Goal: Information Seeking & Learning: Check status

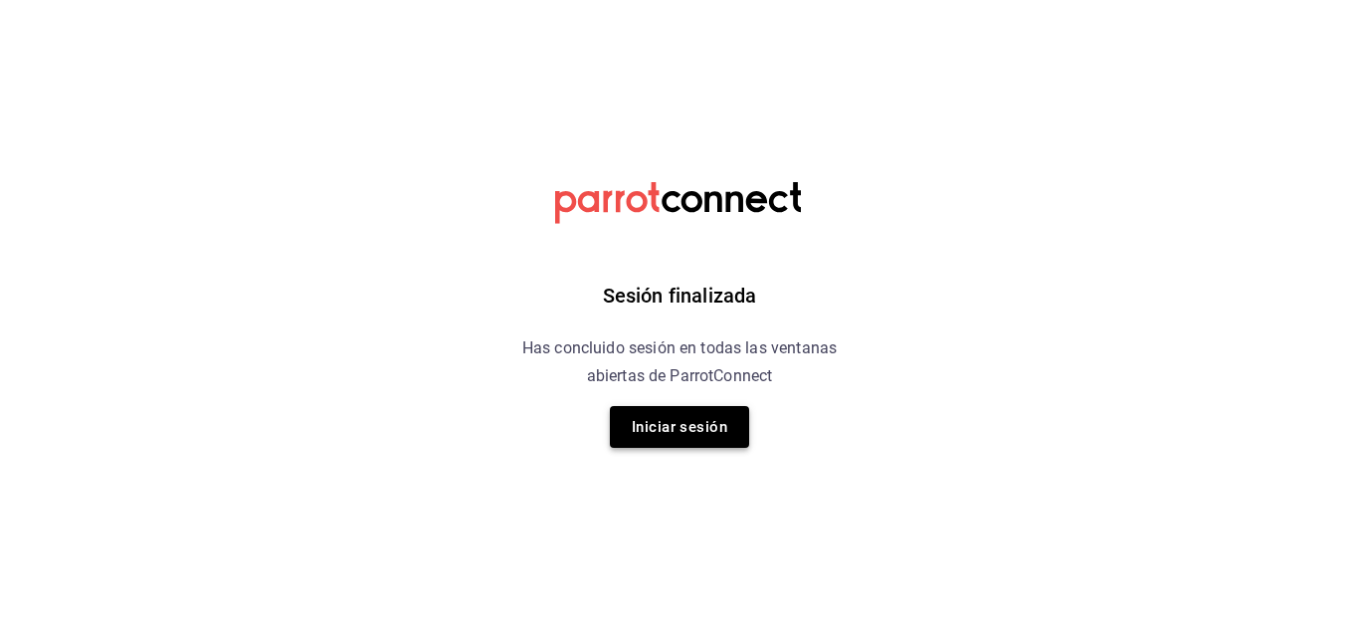
click at [710, 430] on button "Iniciar sesión" at bounding box center [679, 427] width 139 height 42
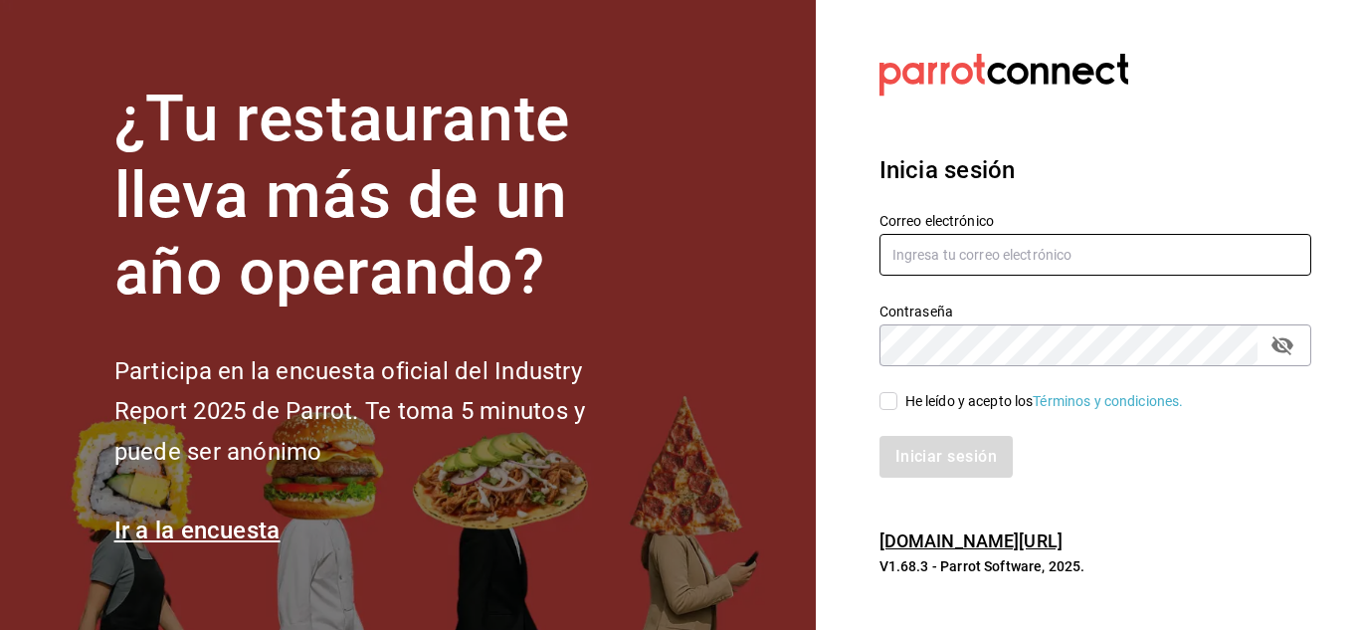
type input "ANIMAL.STREGIS@GRUPOCOSTENO.COM"
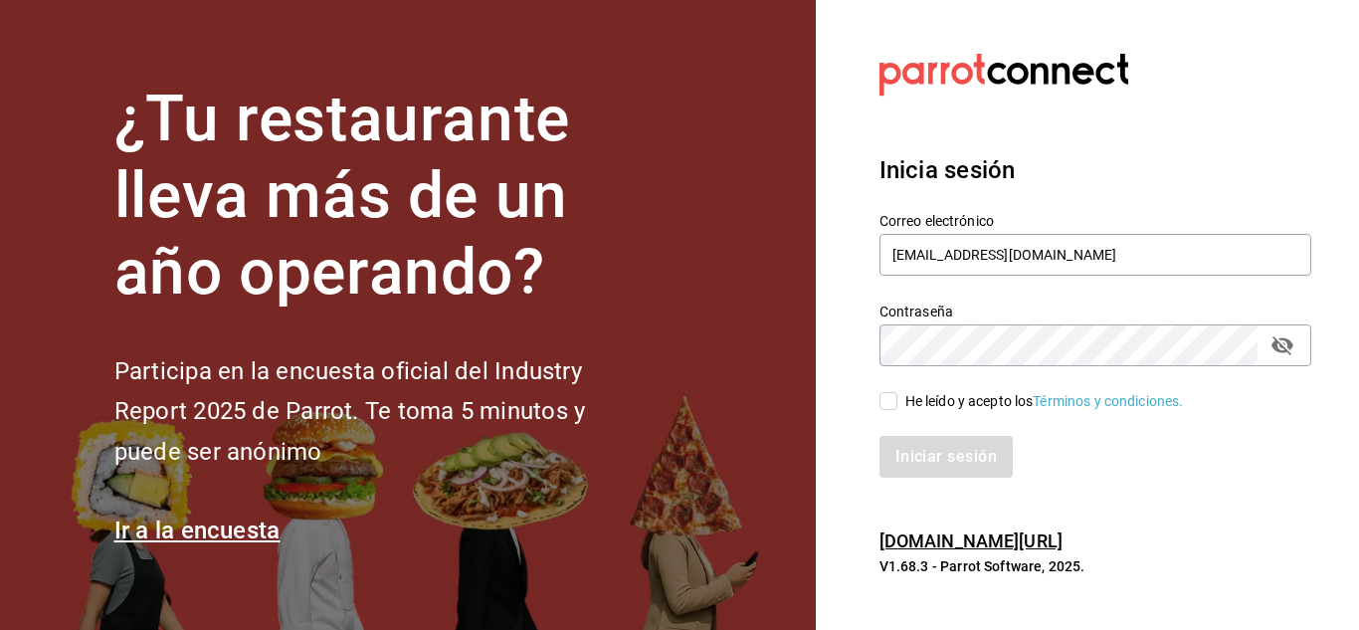
click at [891, 396] on input "He leído y acepto los Términos y condiciones." at bounding box center [889, 401] width 18 height 18
checkbox input "true"
click at [924, 473] on button "Iniciar sesión" at bounding box center [947, 457] width 135 height 42
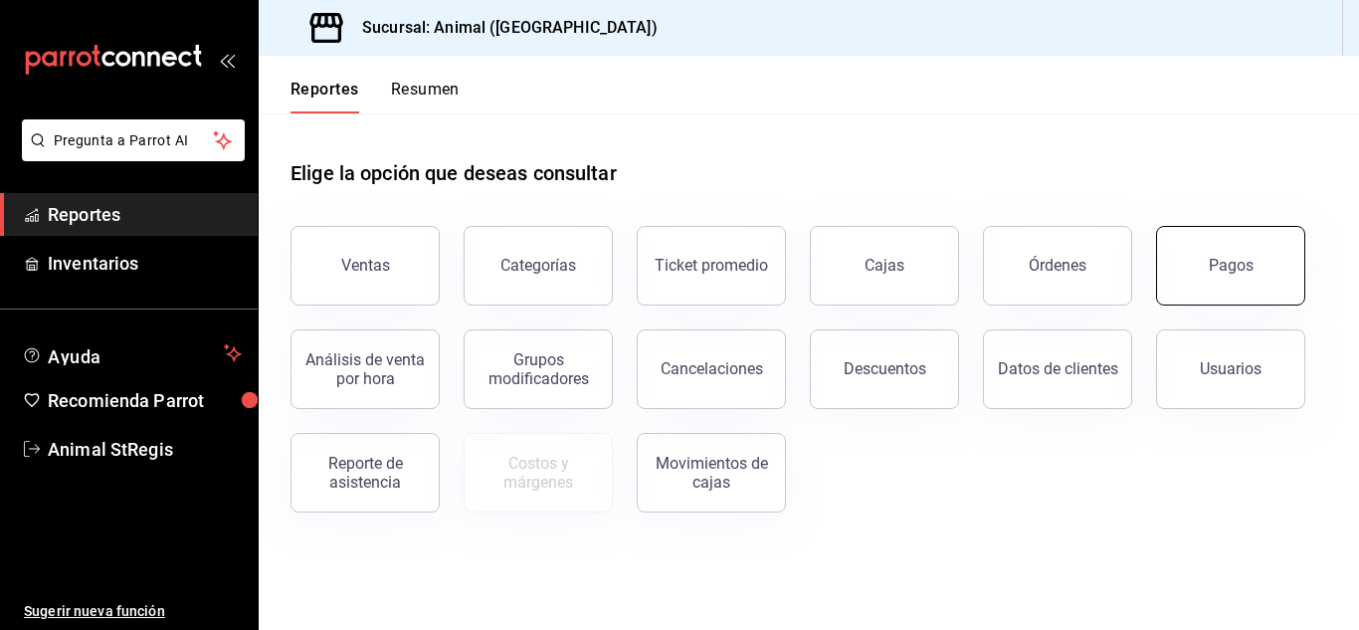
click at [1185, 257] on button "Pagos" at bounding box center [1230, 266] width 149 height 80
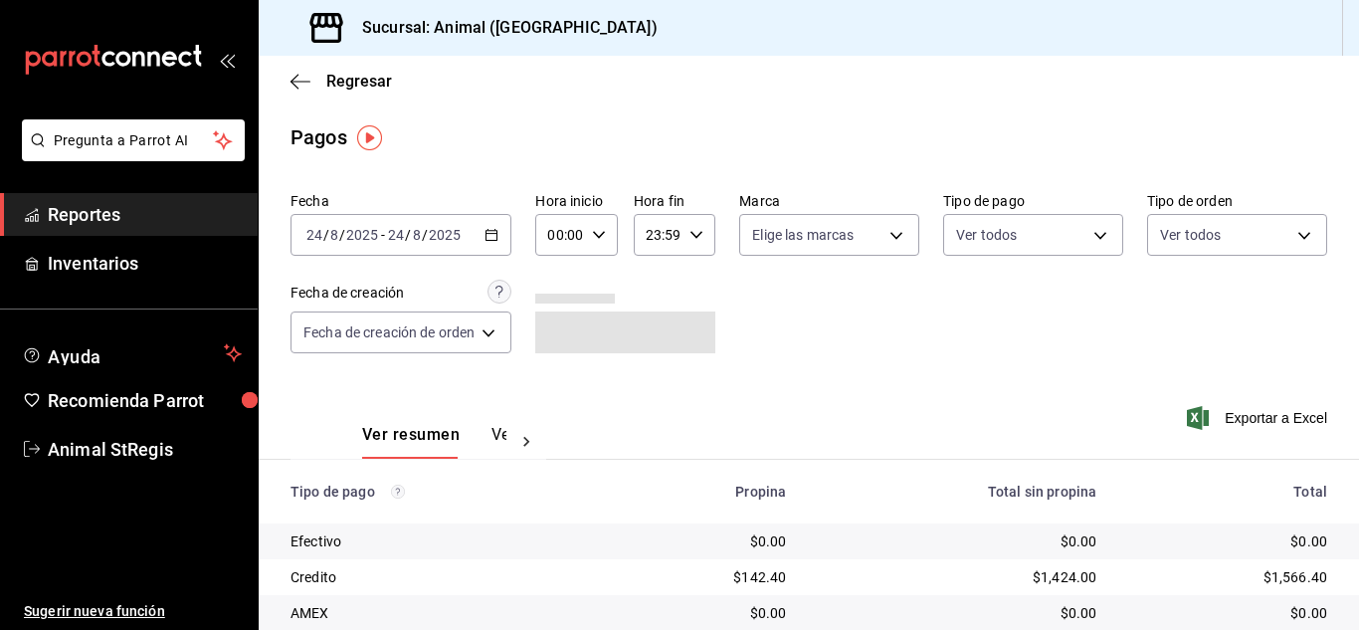
click at [581, 237] on input "00:00" at bounding box center [559, 235] width 48 height 40
click at [599, 240] on div at bounding box center [679, 315] width 1359 height 630
click at [603, 231] on icon "button" at bounding box center [599, 235] width 14 height 14
click at [567, 411] on button "07" at bounding box center [558, 421] width 32 height 40
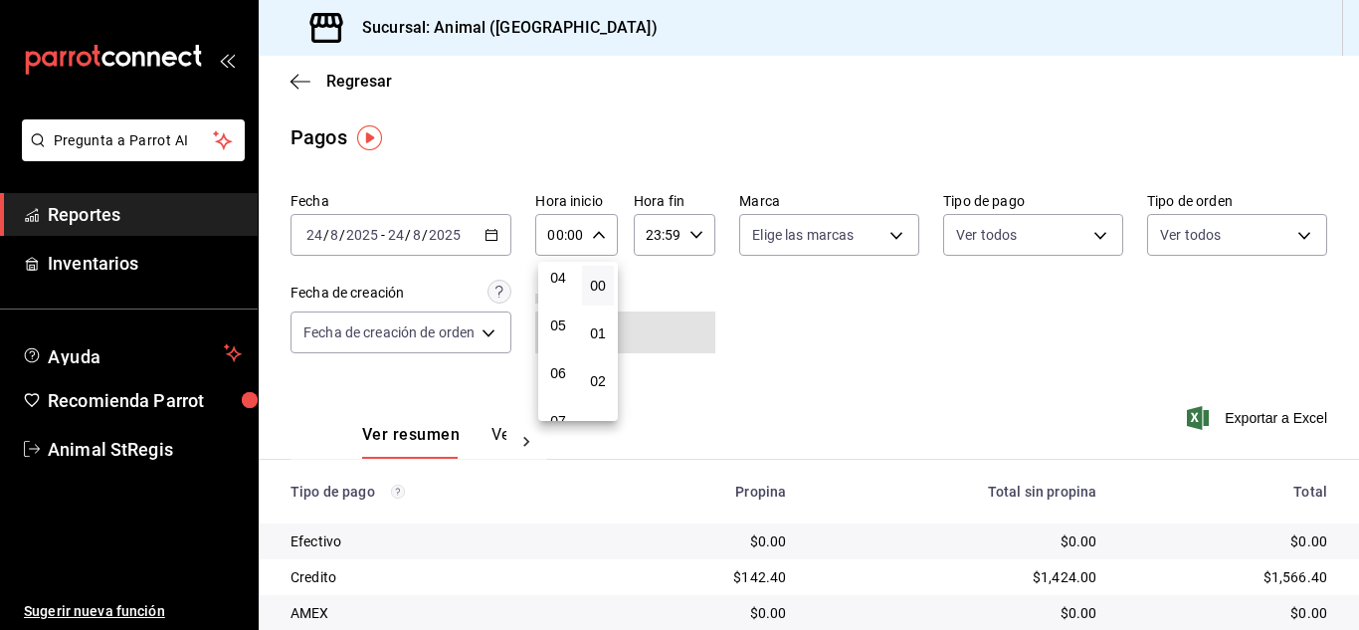
type input "07:00"
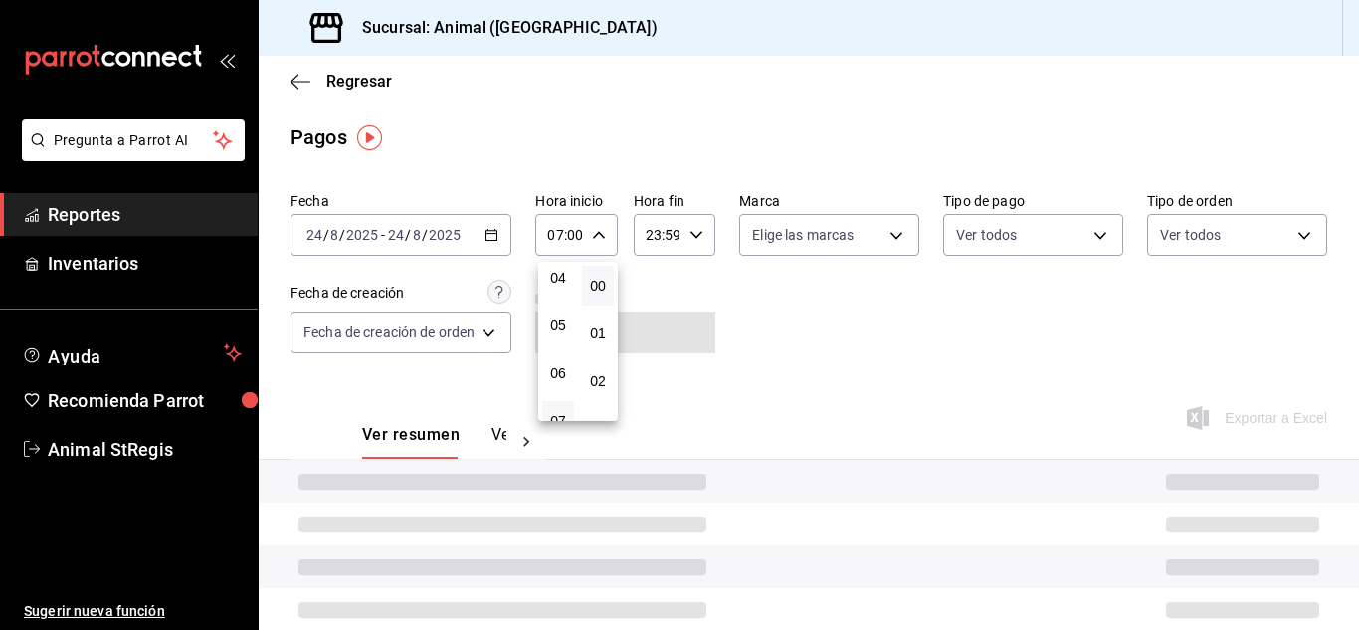
drag, startPoint x: 828, startPoint y: 366, endPoint x: 842, endPoint y: 280, distance: 87.7
click at [829, 365] on div at bounding box center [679, 315] width 1359 height 630
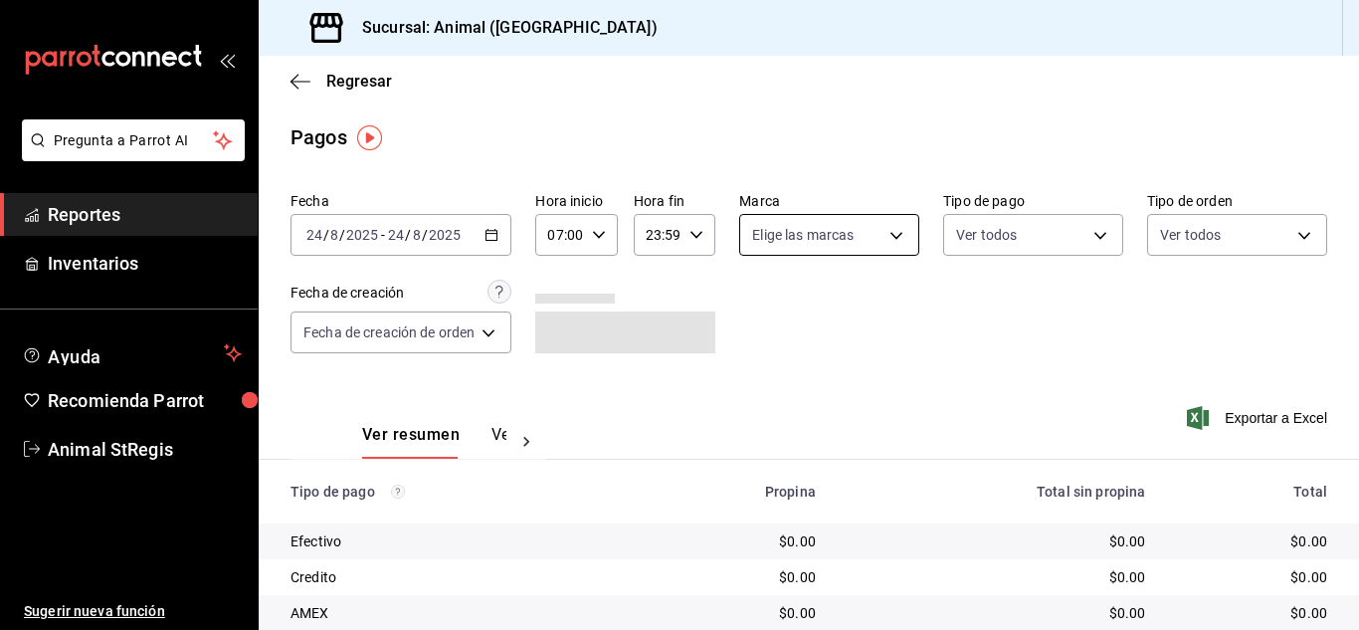
click at [846, 250] on body "Pregunta a Parrot AI Reportes Inventarios Ayuda Recomienda Parrot Animal StRegi…" at bounding box center [679, 315] width 1359 height 630
click at [763, 315] on input "checkbox" at bounding box center [759, 313] width 18 height 18
checkbox input "true"
type input "3f39fcdc-c8c4-4fff-883a-47b345d9391c"
checkbox input "true"
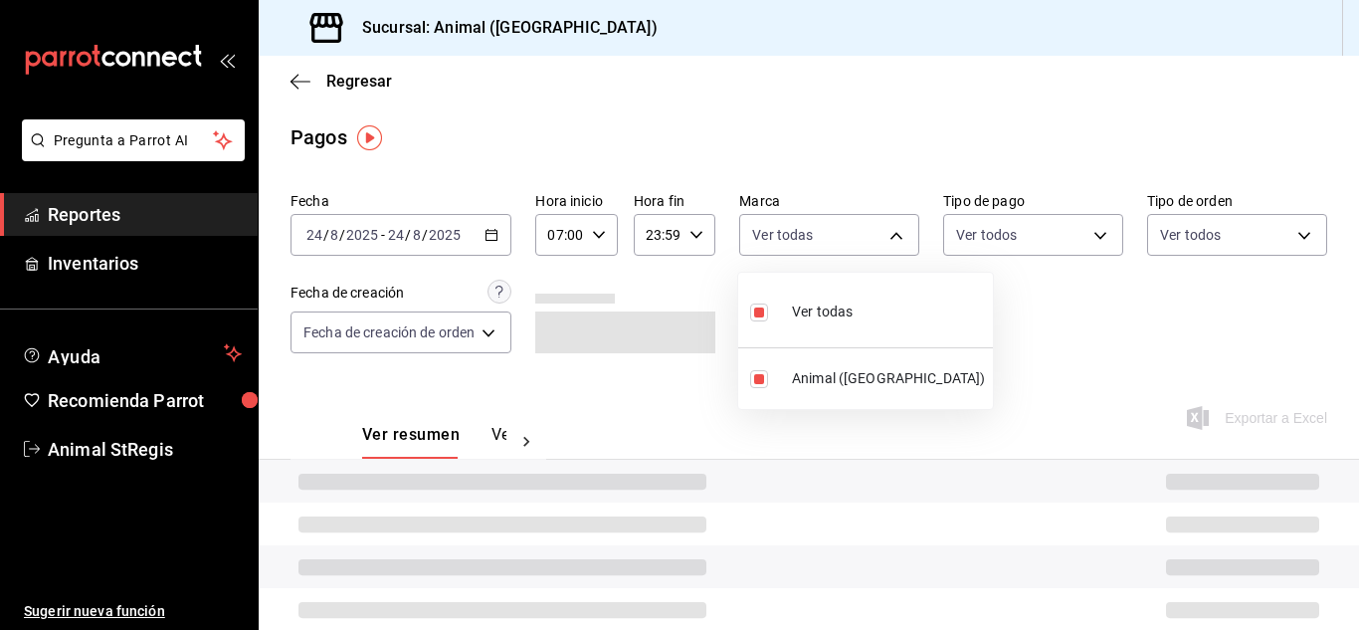
click at [1003, 314] on div at bounding box center [679, 315] width 1359 height 630
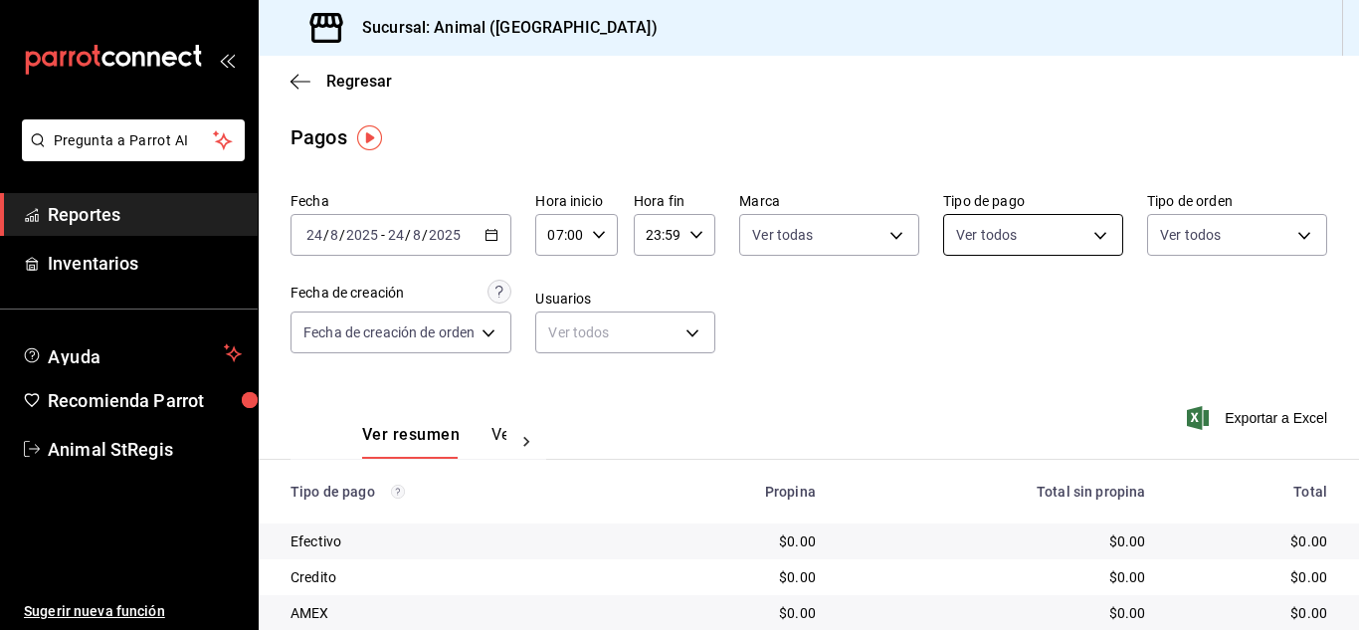
click at [1024, 229] on body "Pregunta a Parrot AI Reportes Inventarios Ayuda Recomienda Parrot Animal StRegi…" at bounding box center [679, 315] width 1359 height 630
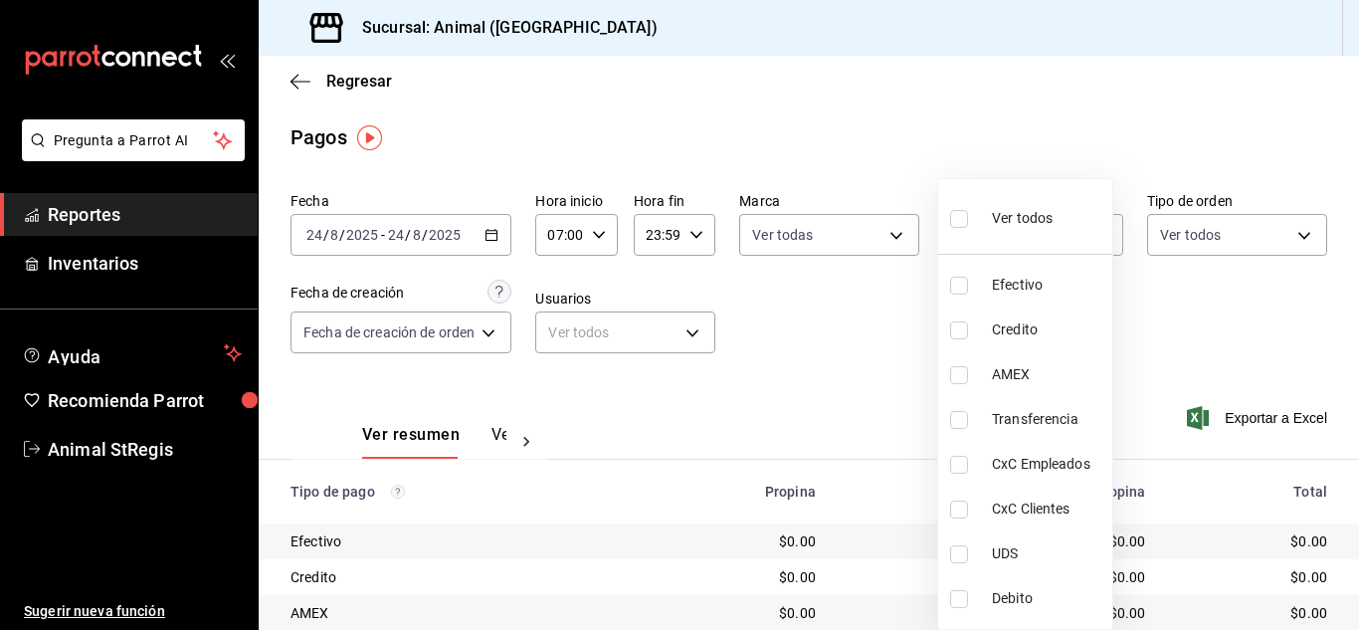
click at [960, 212] on input "checkbox" at bounding box center [959, 219] width 18 height 18
checkbox input "true"
type input "5a0f3365-d715-4940-adc4-656debb7822a,fc07b02b-84a7-4dba-9bff-98bba82b1290,ff2b0…"
checkbox input "true"
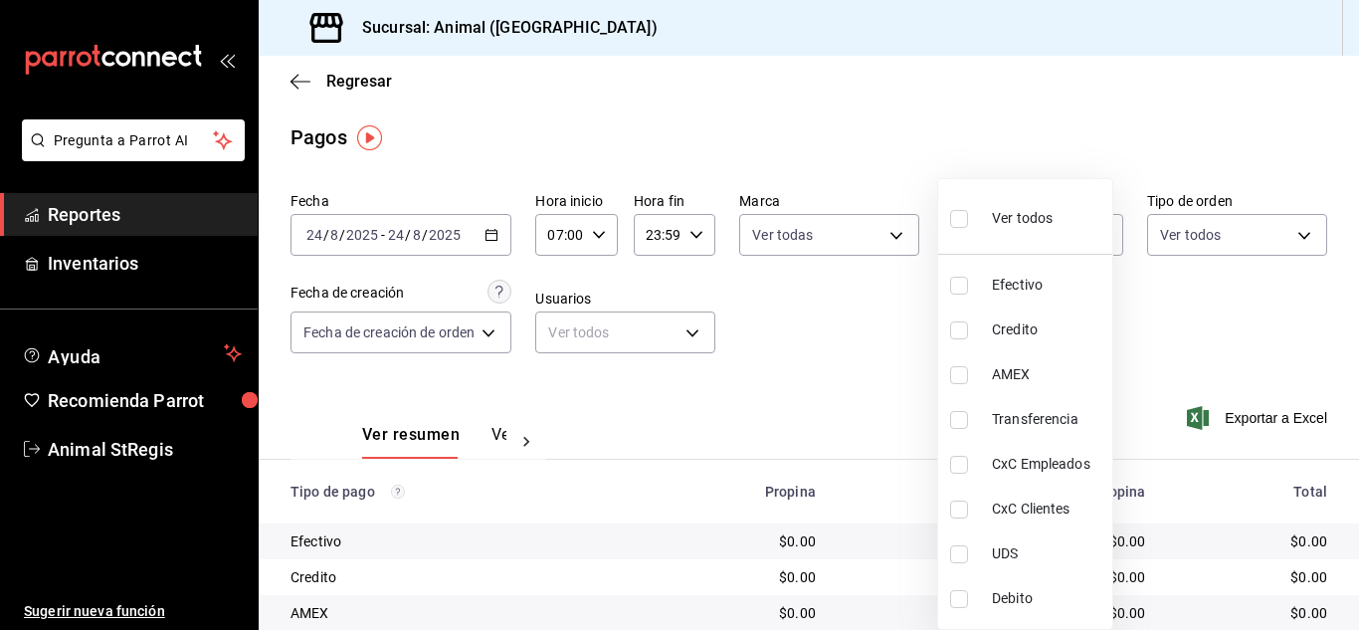
checkbox input "true"
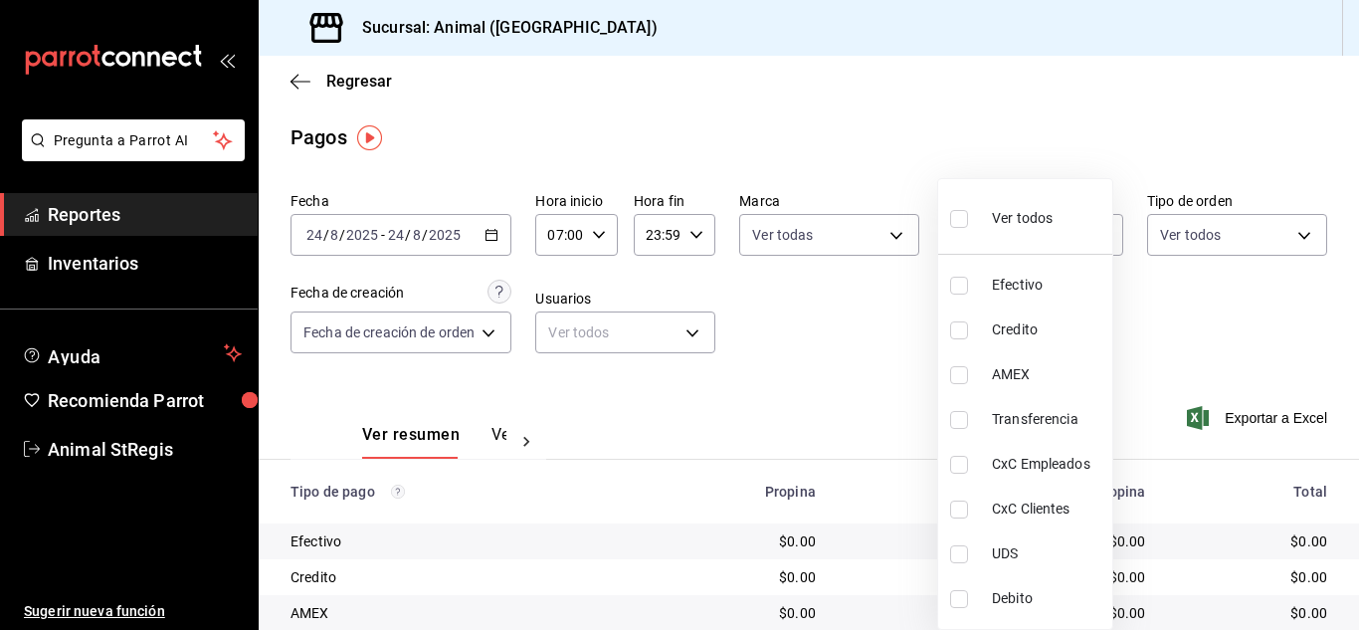
checkbox input "true"
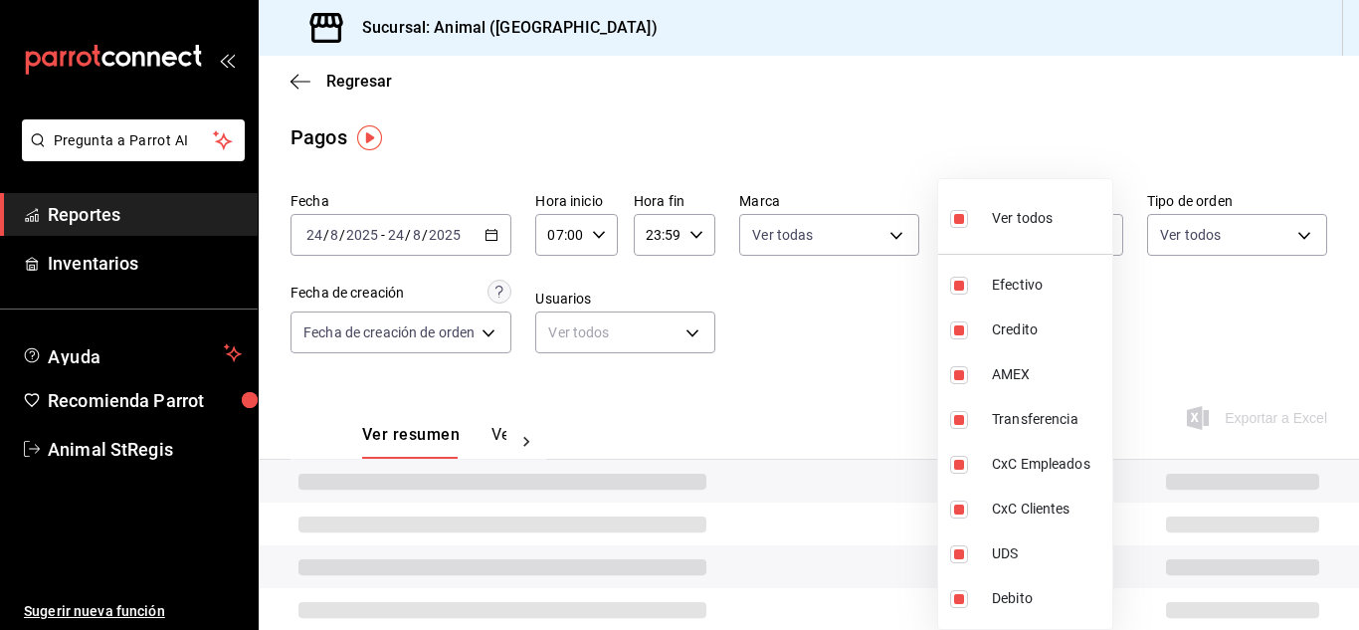
click at [972, 123] on div at bounding box center [679, 315] width 1359 height 630
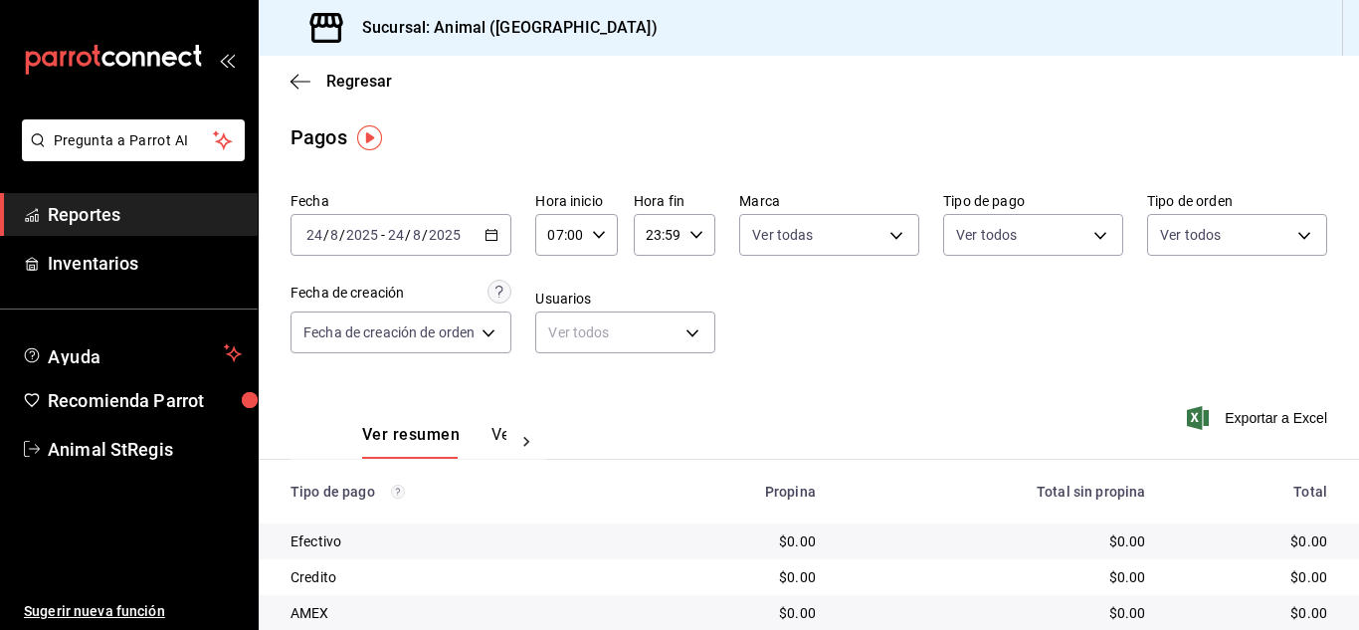
click at [1293, 115] on main "Regresar Pagos Fecha 2025-08-24 24 / 8 / 2025 - 2025-08-24 24 / 8 / 2025 Hora i…" at bounding box center [809, 467] width 1101 height 822
click at [1122, 334] on div "Fecha 2025-08-24 24 / 8 / 2025 - 2025-08-24 24 / 8 / 2025 Hora inicio 07:00 Hor…" at bounding box center [809, 280] width 1037 height 193
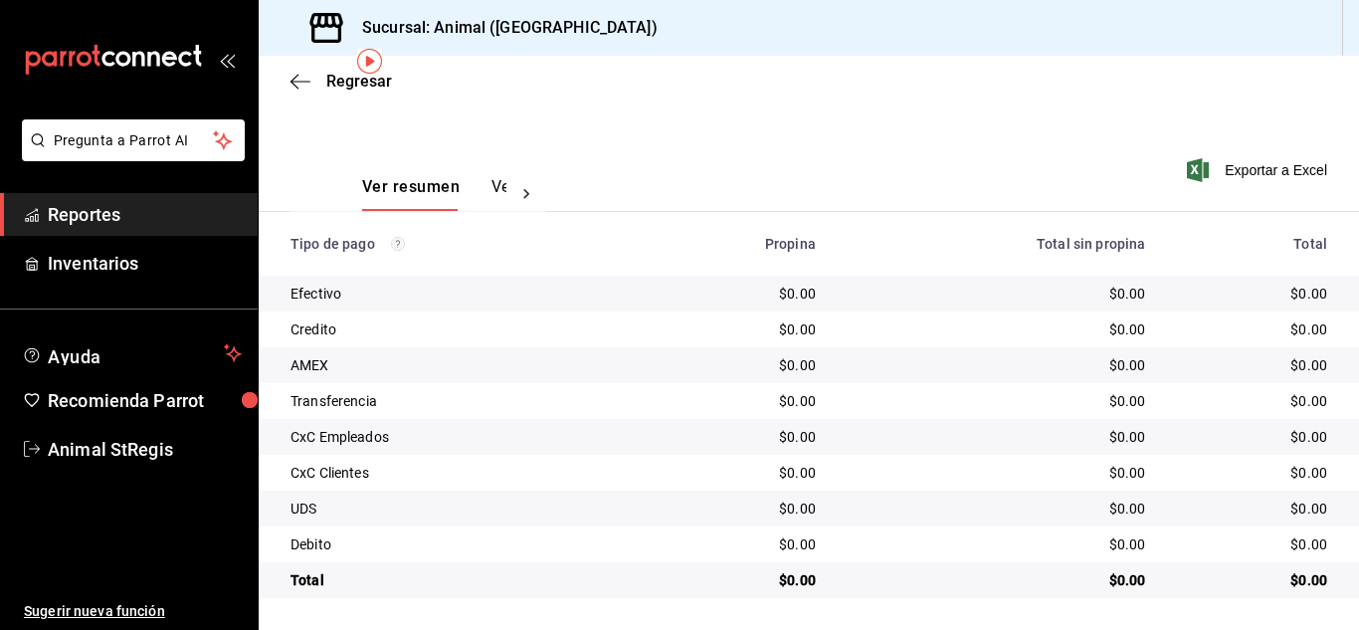
scroll to position [4, 0]
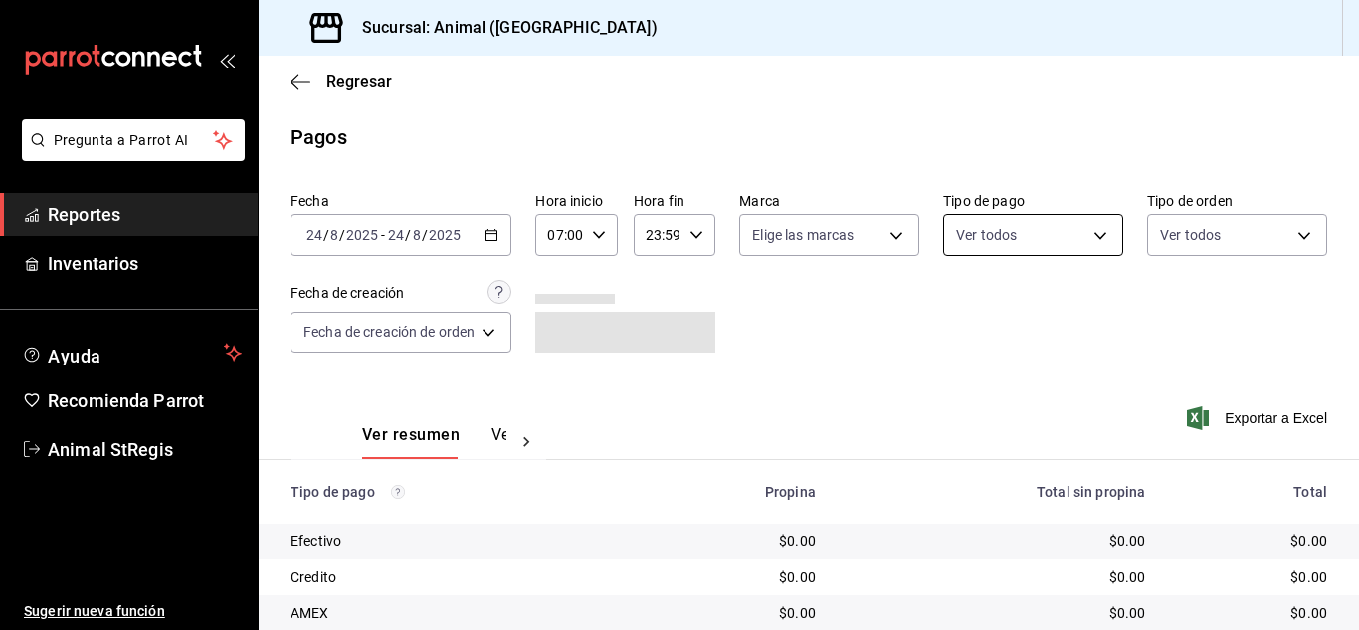
click at [1032, 217] on body "Pregunta a Parrot AI Reportes Inventarios Ayuda Recomienda Parrot Animal StRegi…" at bounding box center [679, 315] width 1359 height 630
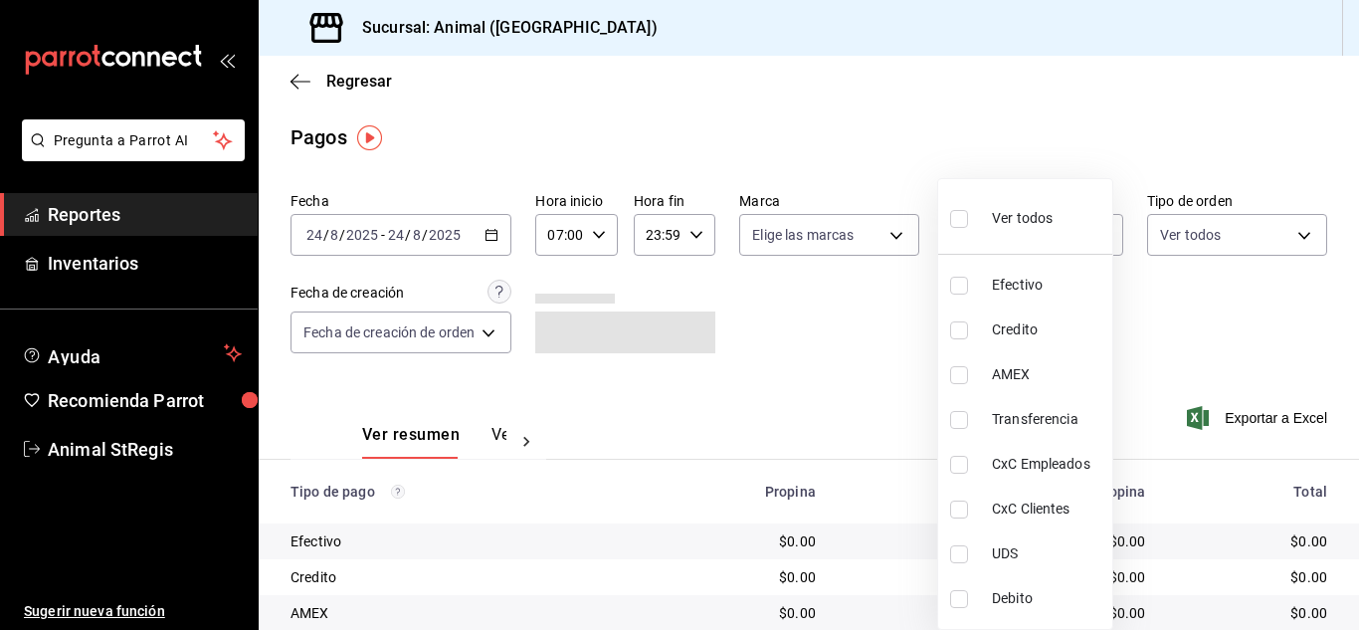
click at [955, 210] on input "checkbox" at bounding box center [959, 219] width 18 height 18
checkbox input "true"
type input "5a0f3365-d715-4940-adc4-656debb7822a,fc07b02b-84a7-4dba-9bff-98bba82b1290,ff2b0…"
checkbox input "true"
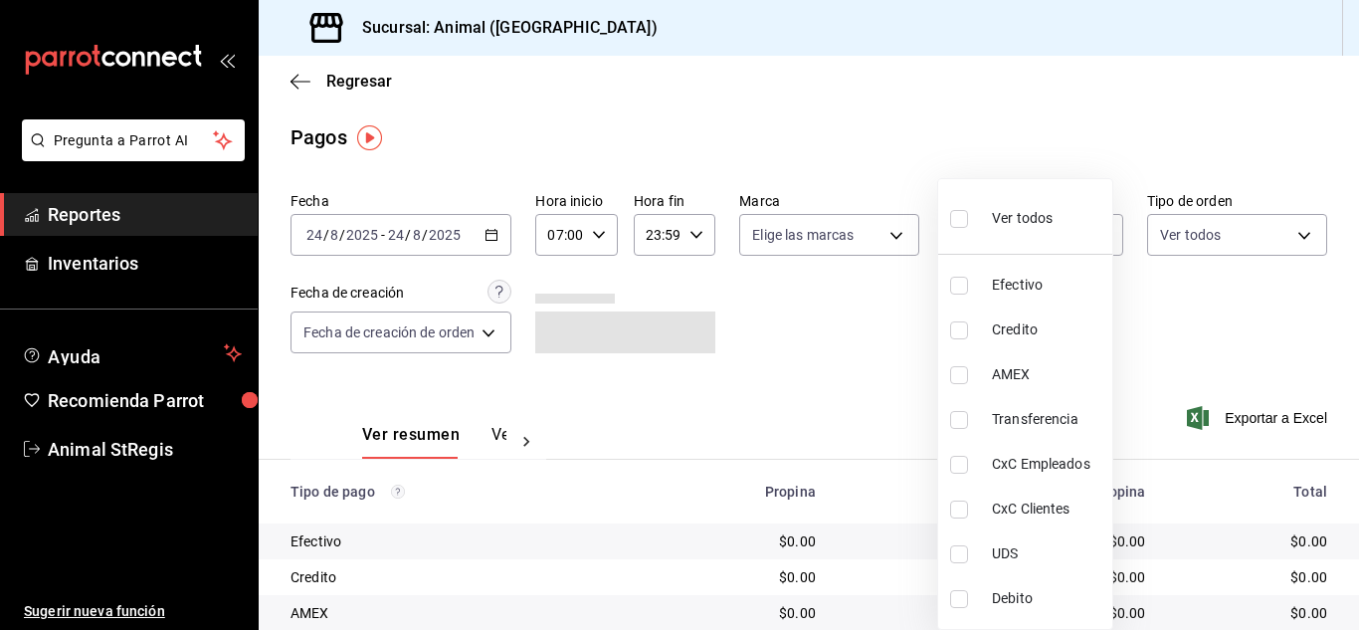
checkbox input "true"
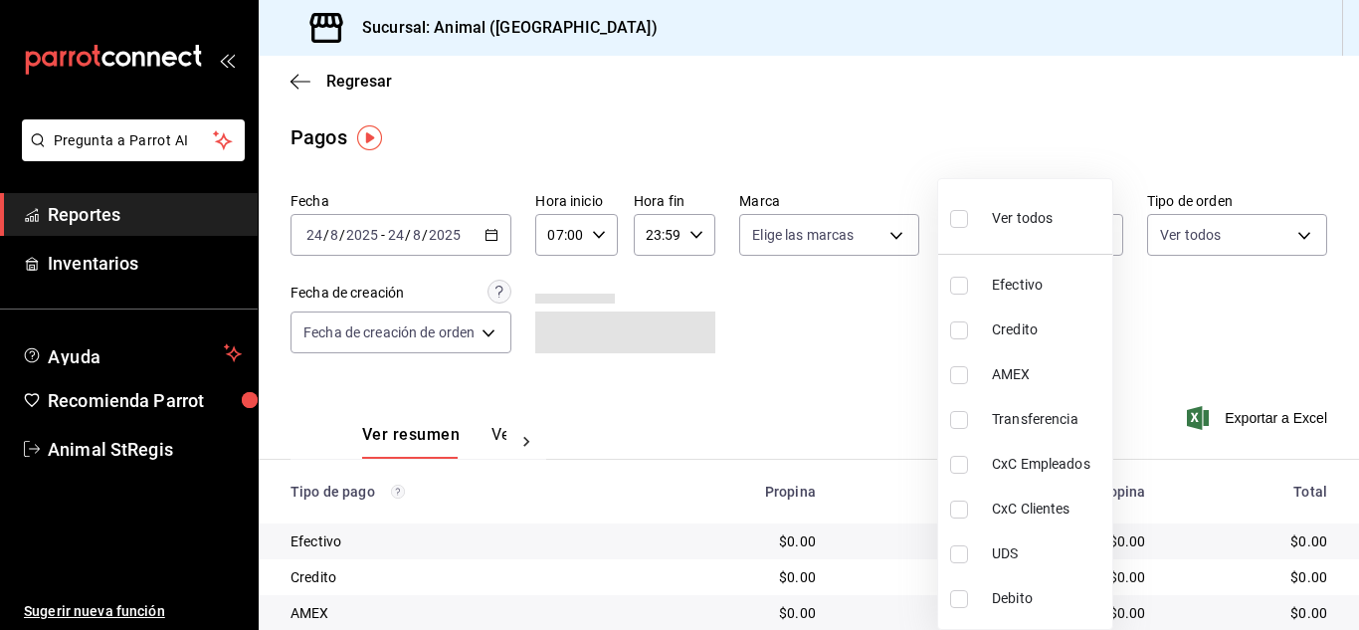
checkbox input "true"
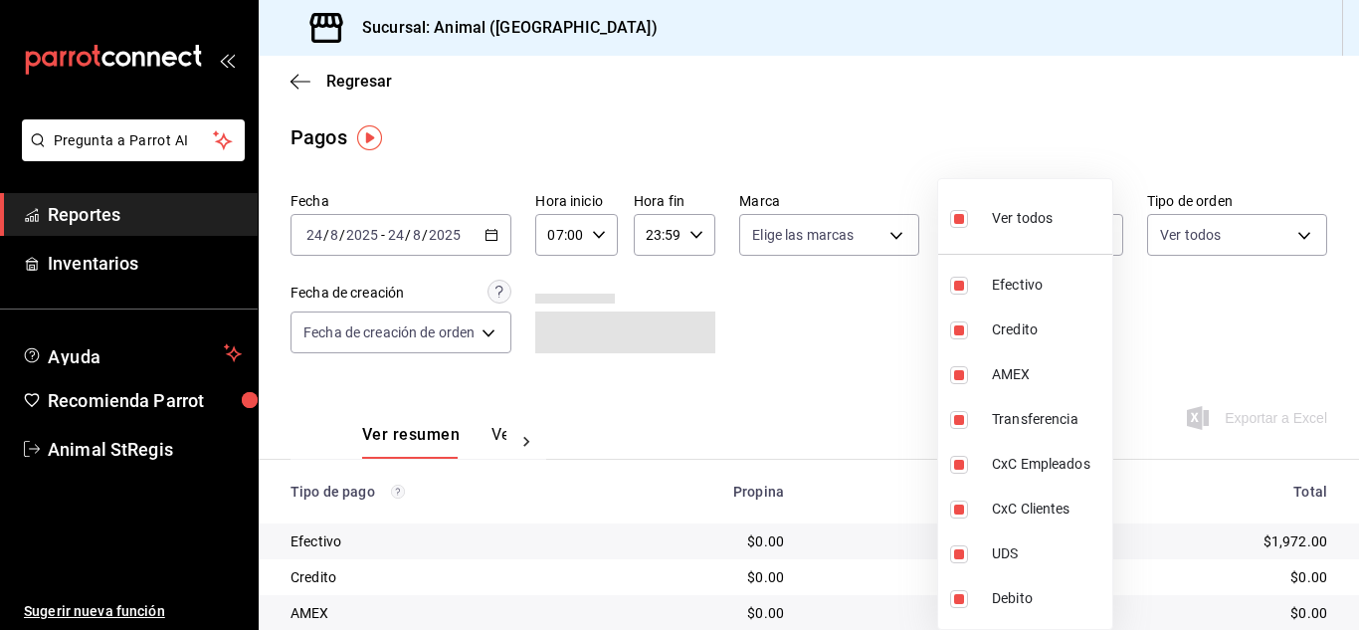
click at [891, 290] on div at bounding box center [679, 315] width 1359 height 630
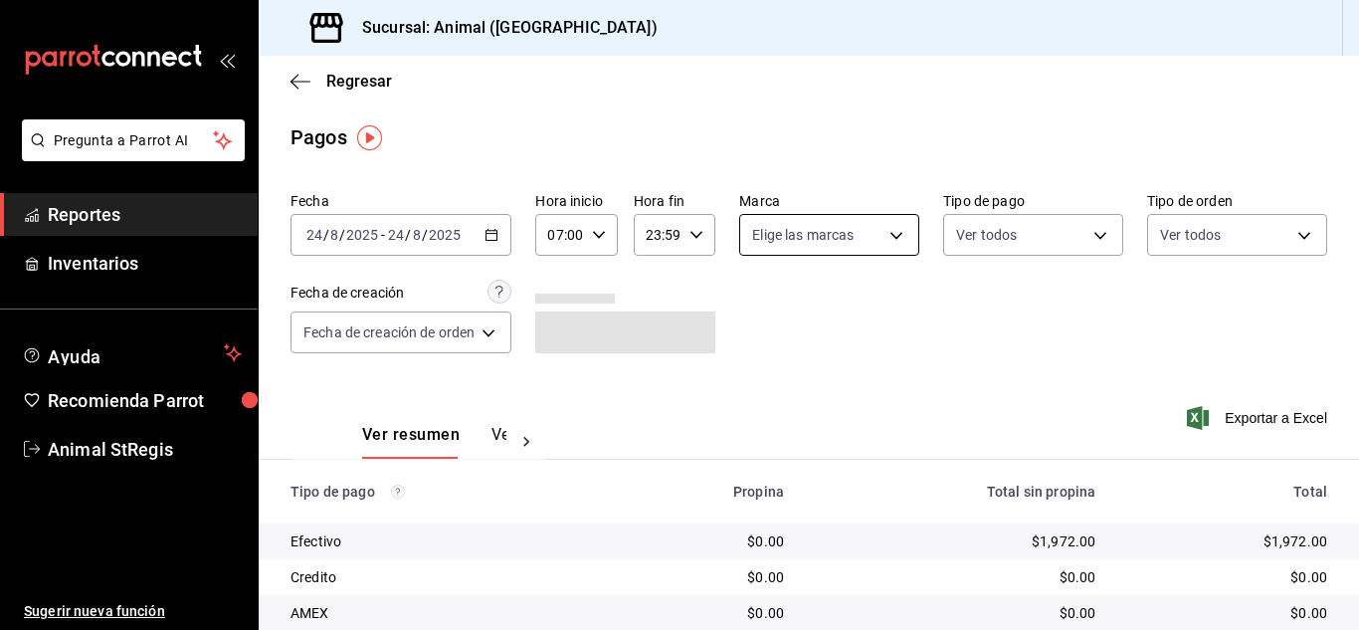
click at [772, 229] on body "Pregunta a Parrot AI Reportes Inventarios Ayuda Recomienda Parrot Animal StRegi…" at bounding box center [679, 315] width 1359 height 630
click at [757, 316] on input "checkbox" at bounding box center [759, 313] width 18 height 18
checkbox input "true"
type input "3f39fcdc-c8c4-4fff-883a-47b345d9391c"
checkbox input "true"
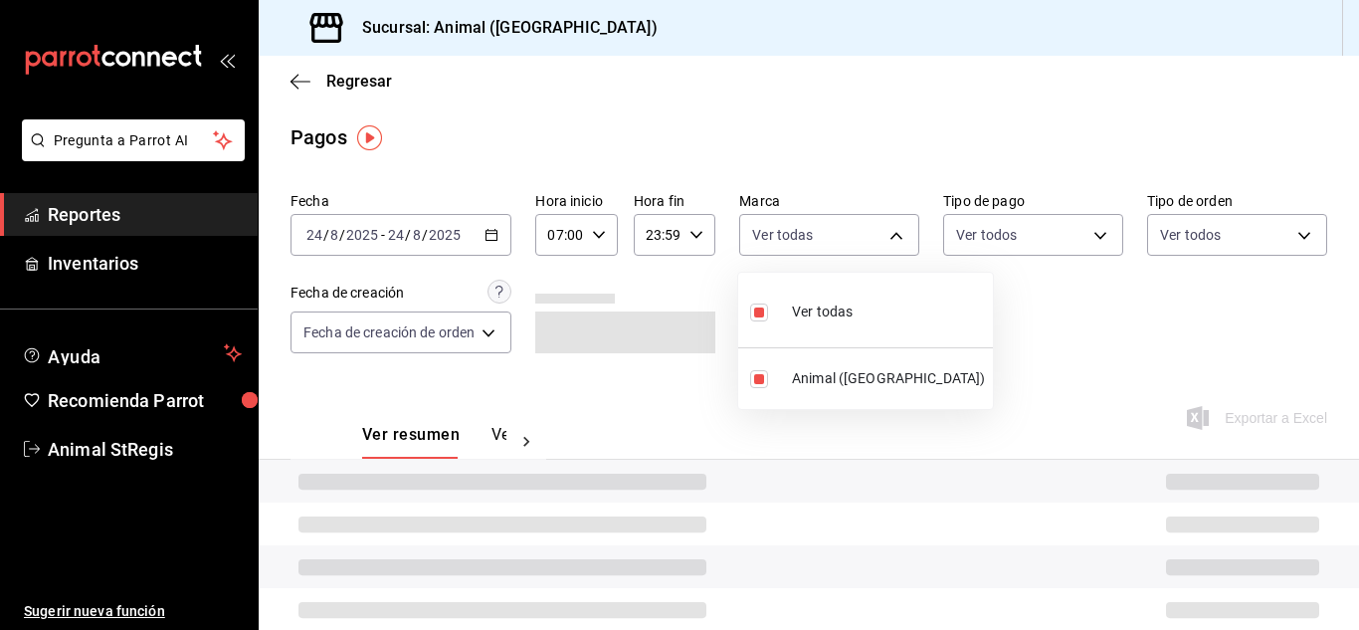
click at [1112, 311] on div at bounding box center [679, 315] width 1359 height 630
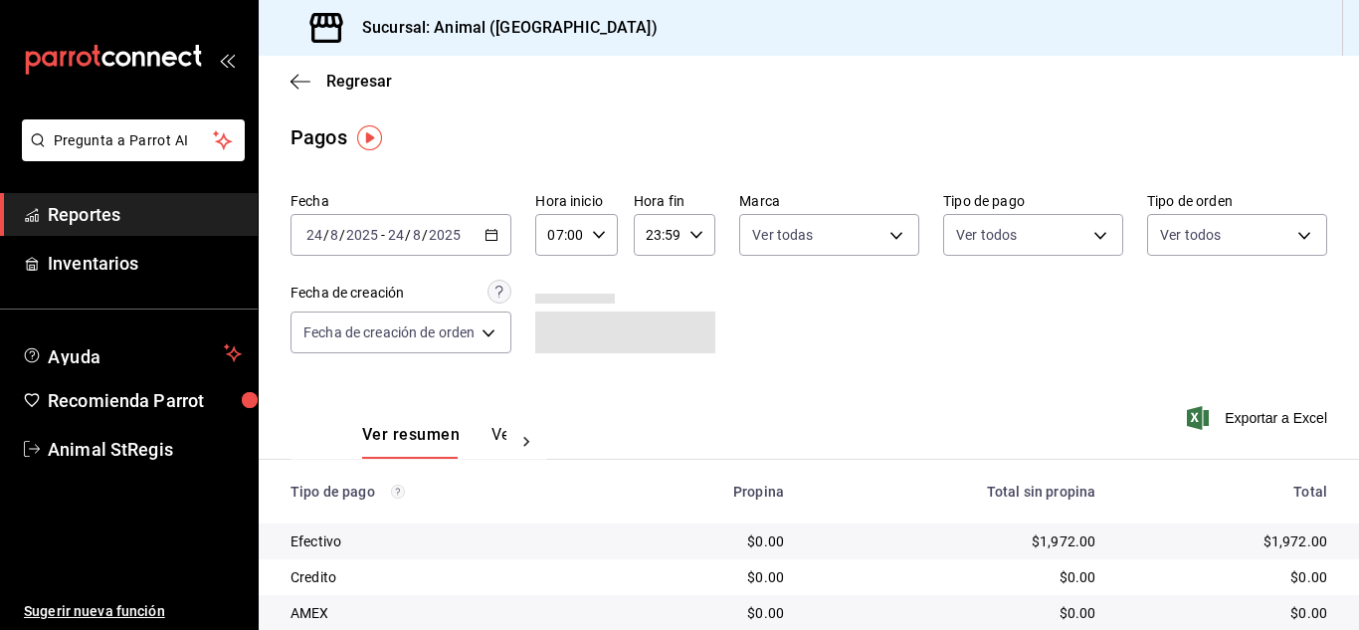
click at [893, 2] on div "Sucursal: Animal ([GEOGRAPHIC_DATA])" at bounding box center [809, 28] width 1101 height 56
click at [1150, 122] on div "Pagos" at bounding box center [809, 137] width 1101 height 30
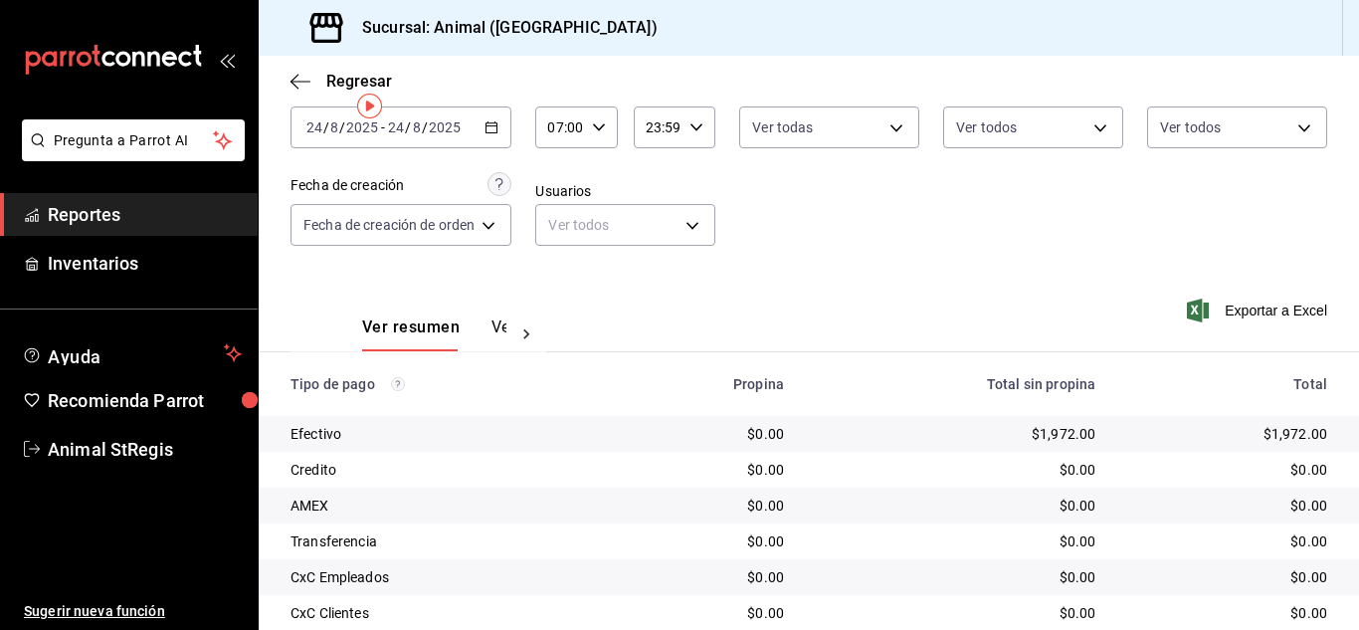
scroll to position [27, 0]
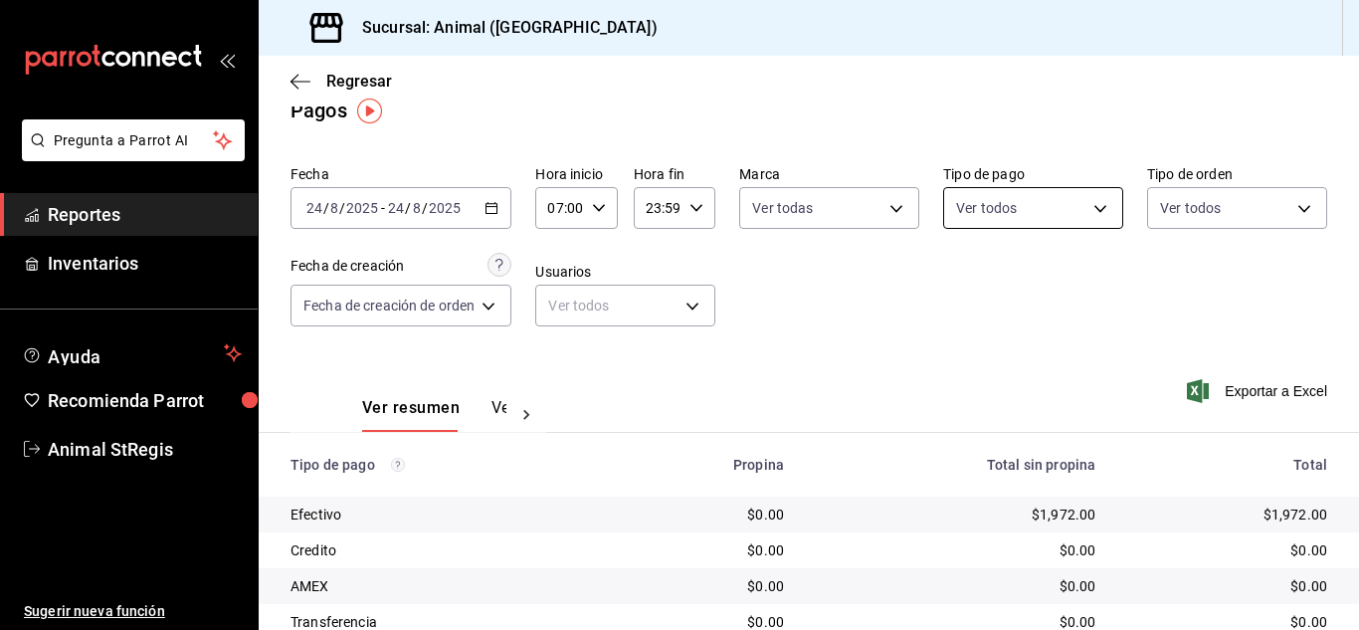
click at [1024, 224] on body "Pregunta a Parrot AI Reportes Inventarios Ayuda Recomienda Parrot Animal StRegi…" at bounding box center [679, 315] width 1359 height 630
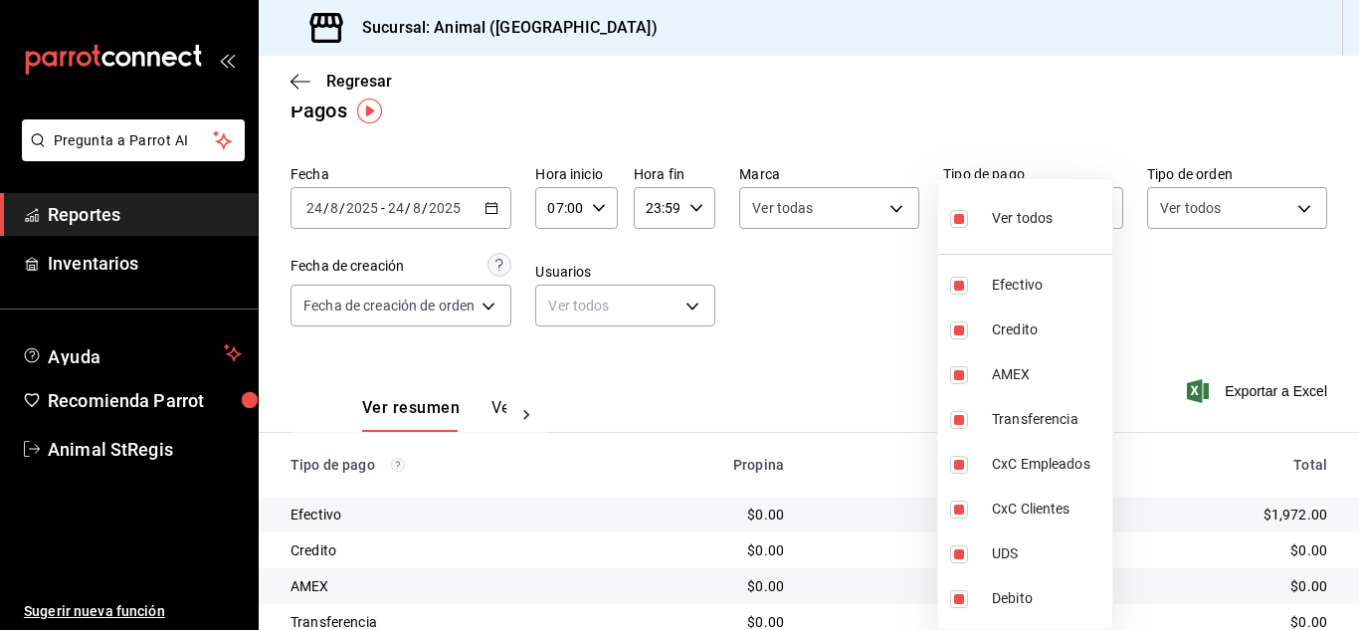
drag, startPoint x: 875, startPoint y: 280, endPoint x: 592, endPoint y: 117, distance: 325.9
click at [855, 264] on div at bounding box center [679, 315] width 1359 height 630
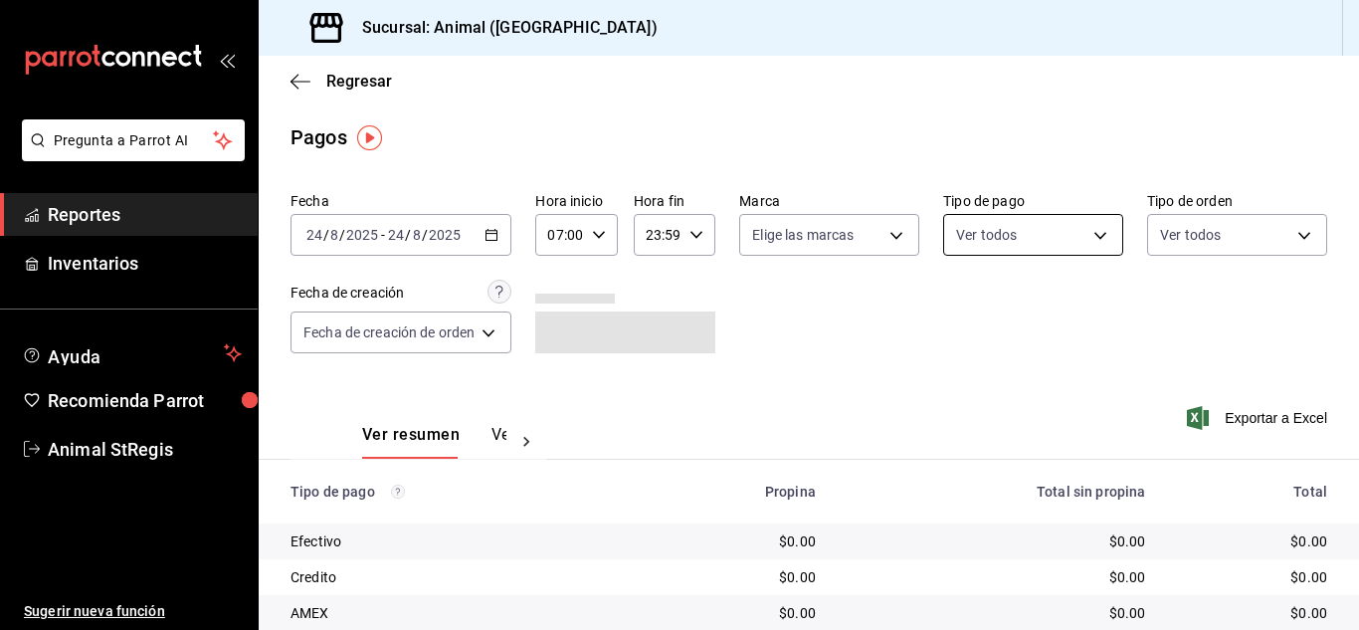
click at [1050, 236] on body "Pregunta a Parrot AI Reportes Inventarios Ayuda Recomienda Parrot Animal StRegi…" at bounding box center [679, 315] width 1359 height 630
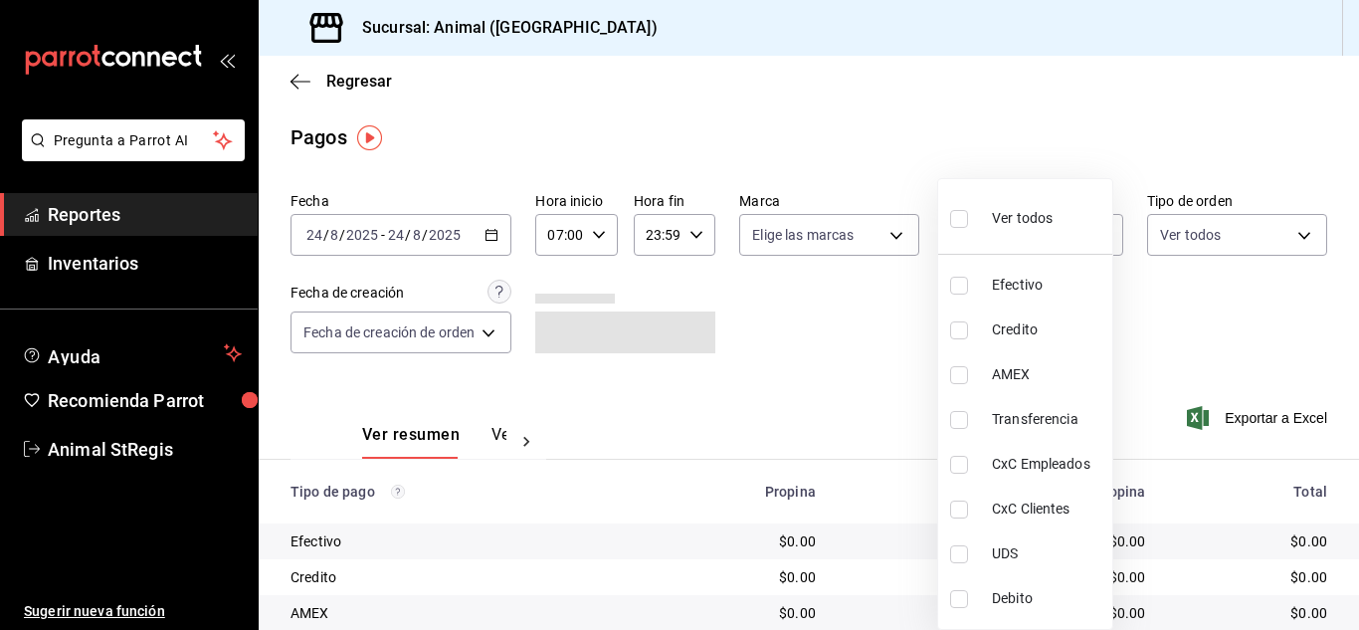
drag, startPoint x: 958, startPoint y: 228, endPoint x: 785, endPoint y: 292, distance: 184.5
click at [942, 231] on li "Ver todos" at bounding box center [1025, 216] width 174 height 59
type input "5a0f3365-d715-4940-adc4-656debb7822a,fc07b02b-84a7-4dba-9bff-98bba82b1290,ff2b0…"
checkbox input "true"
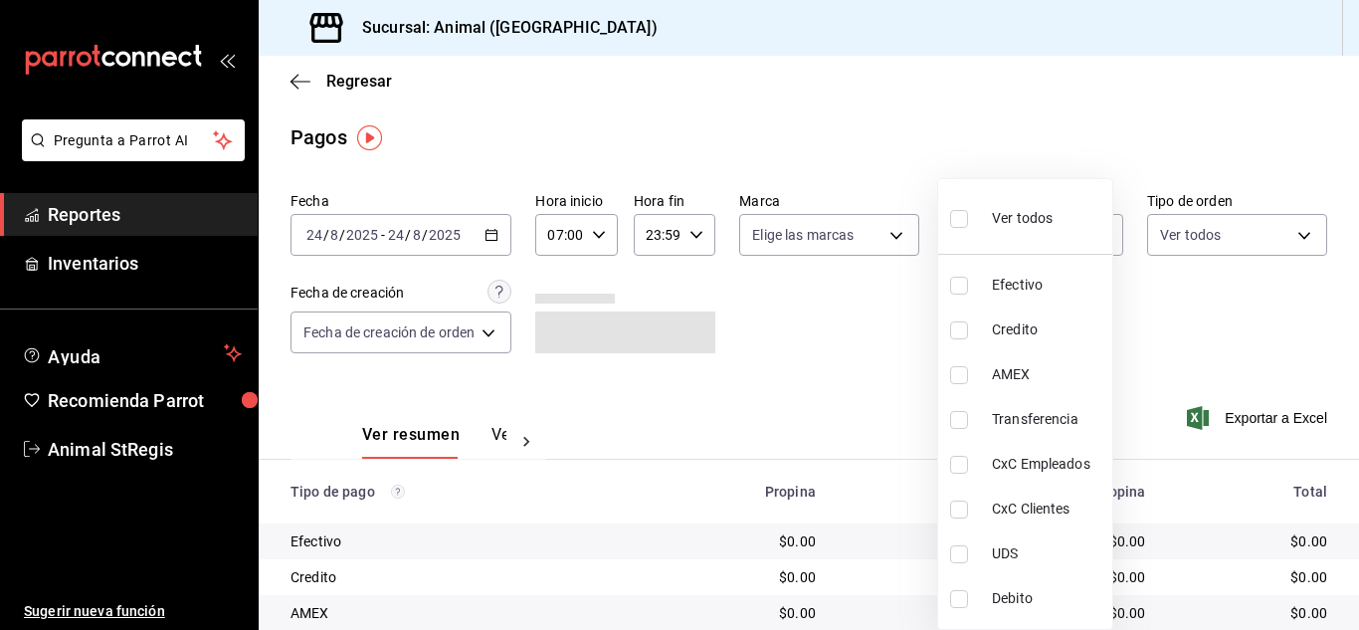
checkbox input "true"
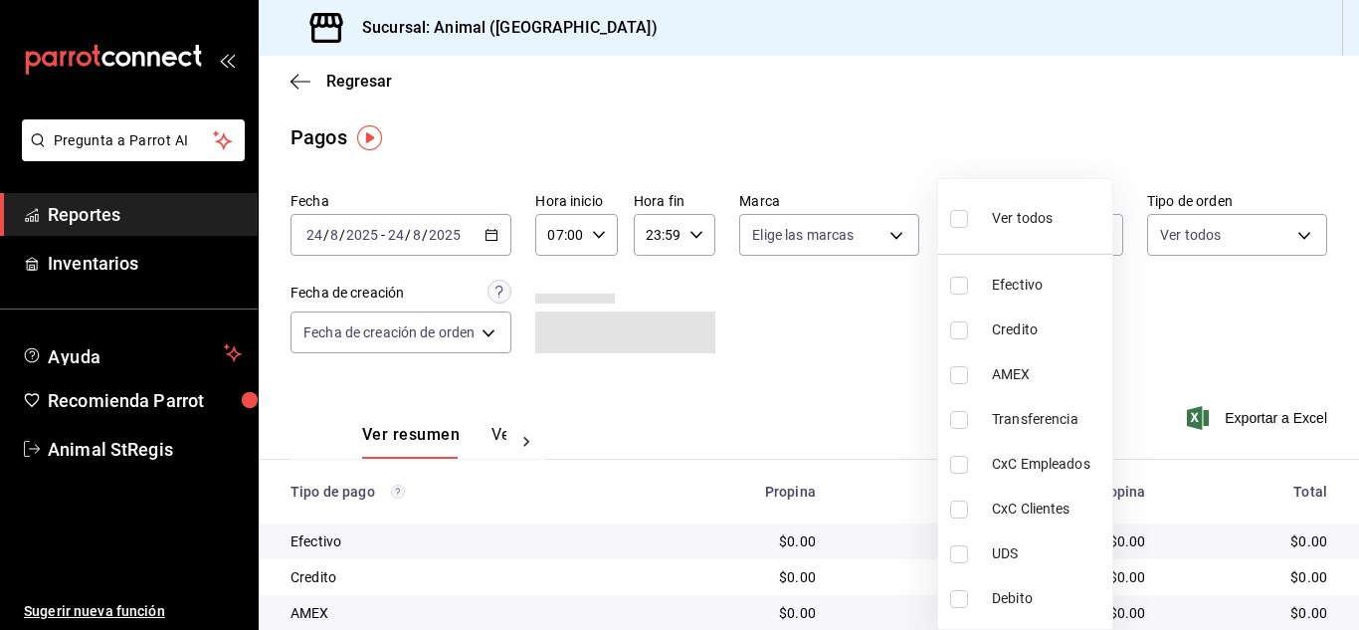
checkbox input "true"
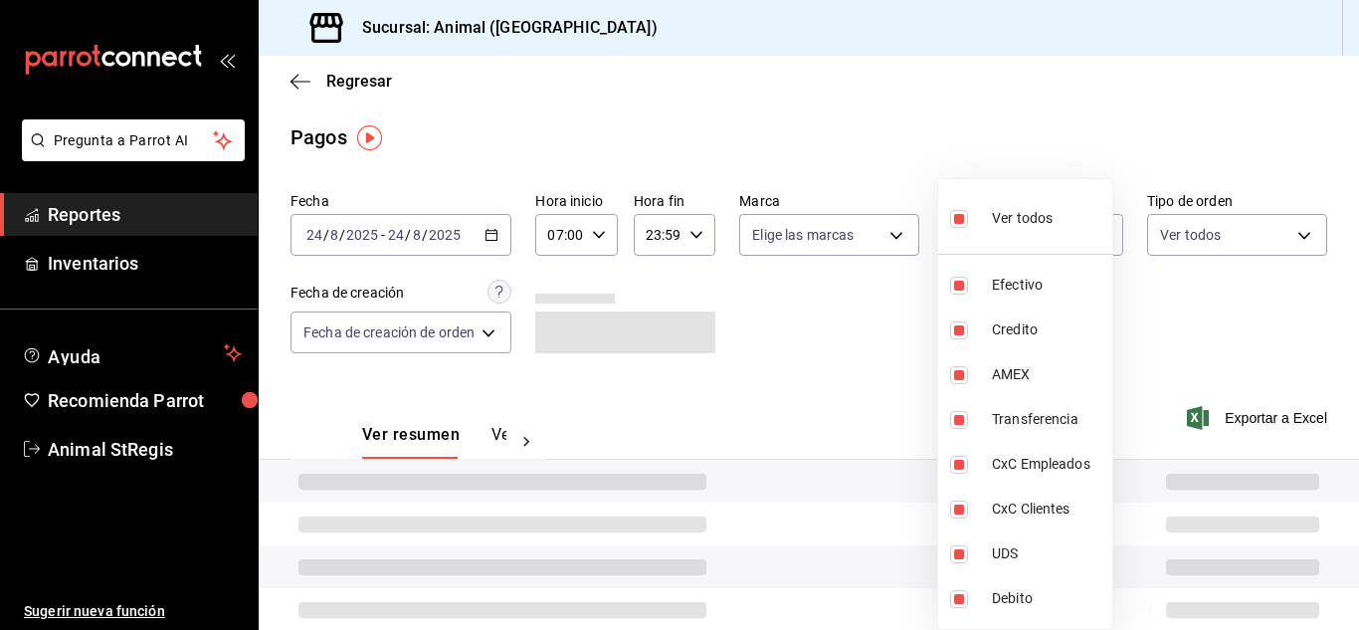
click at [783, 292] on div at bounding box center [679, 315] width 1359 height 630
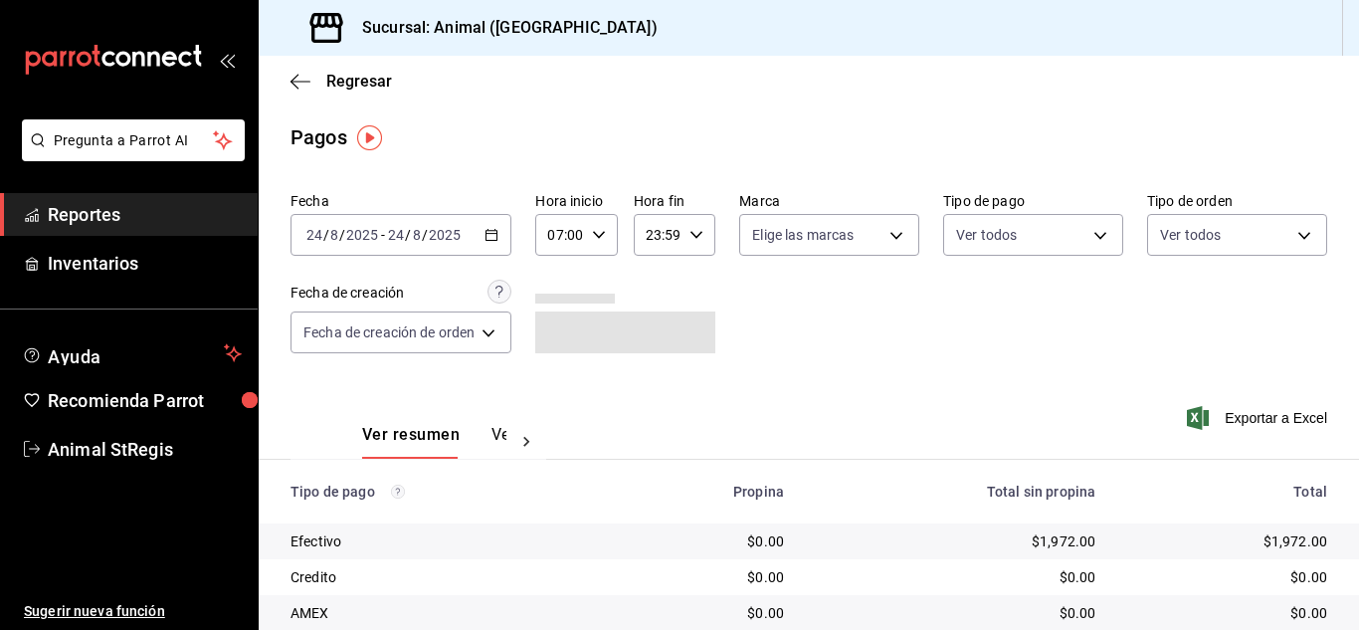
click at [782, 237] on body "Pregunta a Parrot AI Reportes Inventarios Ayuda Recomienda Parrot Animal StRegi…" at bounding box center [679, 315] width 1359 height 630
click at [758, 314] on input "checkbox" at bounding box center [759, 313] width 18 height 18
checkbox input "true"
type input "3f39fcdc-c8c4-4fff-883a-47b345d9391c"
checkbox input "true"
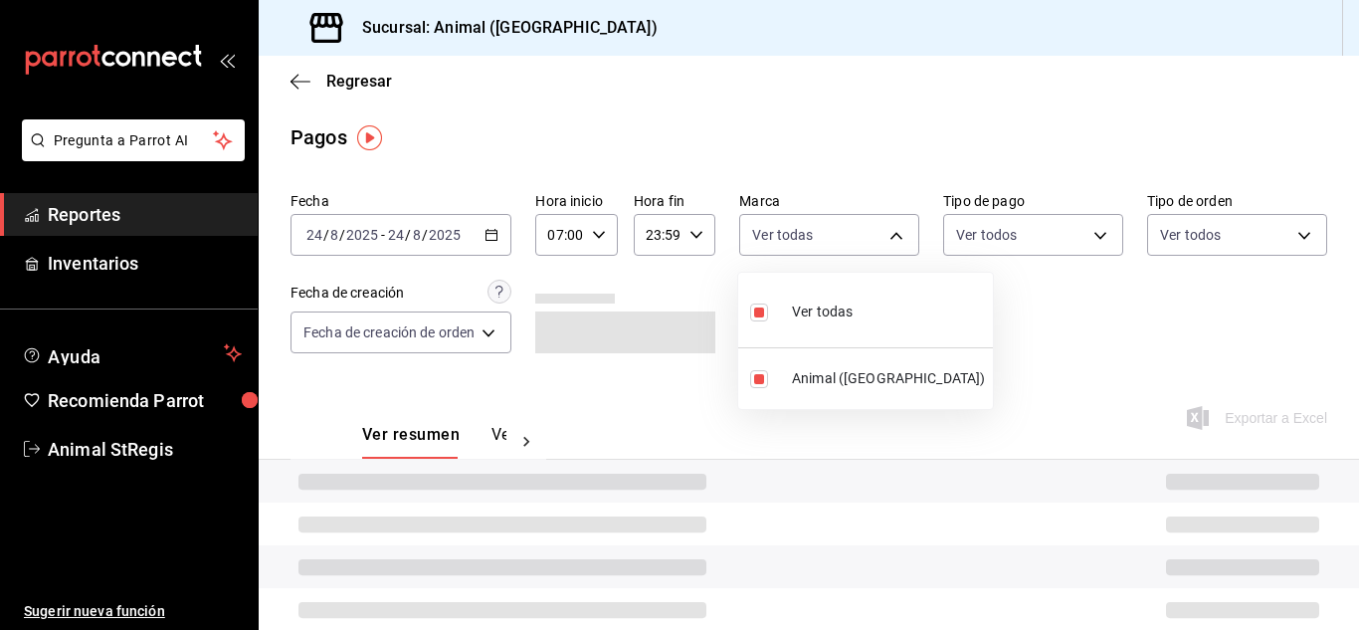
click at [1133, 338] on div at bounding box center [679, 315] width 1359 height 630
click at [1087, 152] on div "Ver todas Animal ([GEOGRAPHIC_DATA])" at bounding box center [679, 315] width 1359 height 630
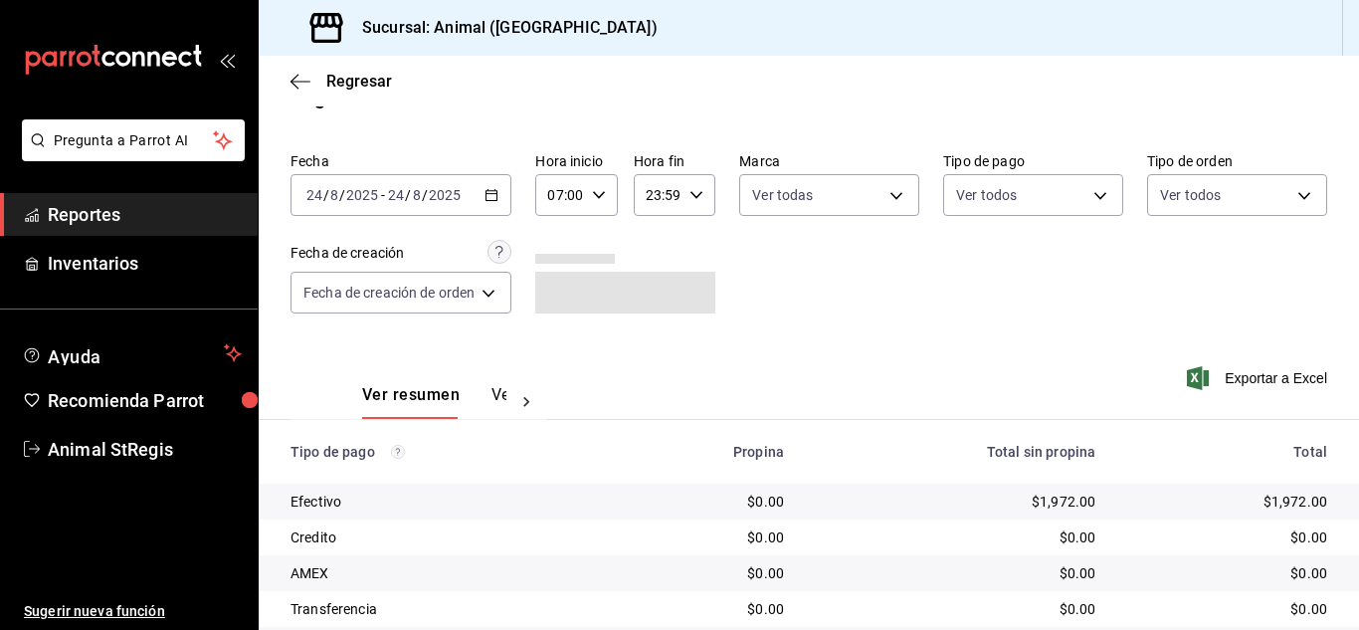
scroll to position [249, 0]
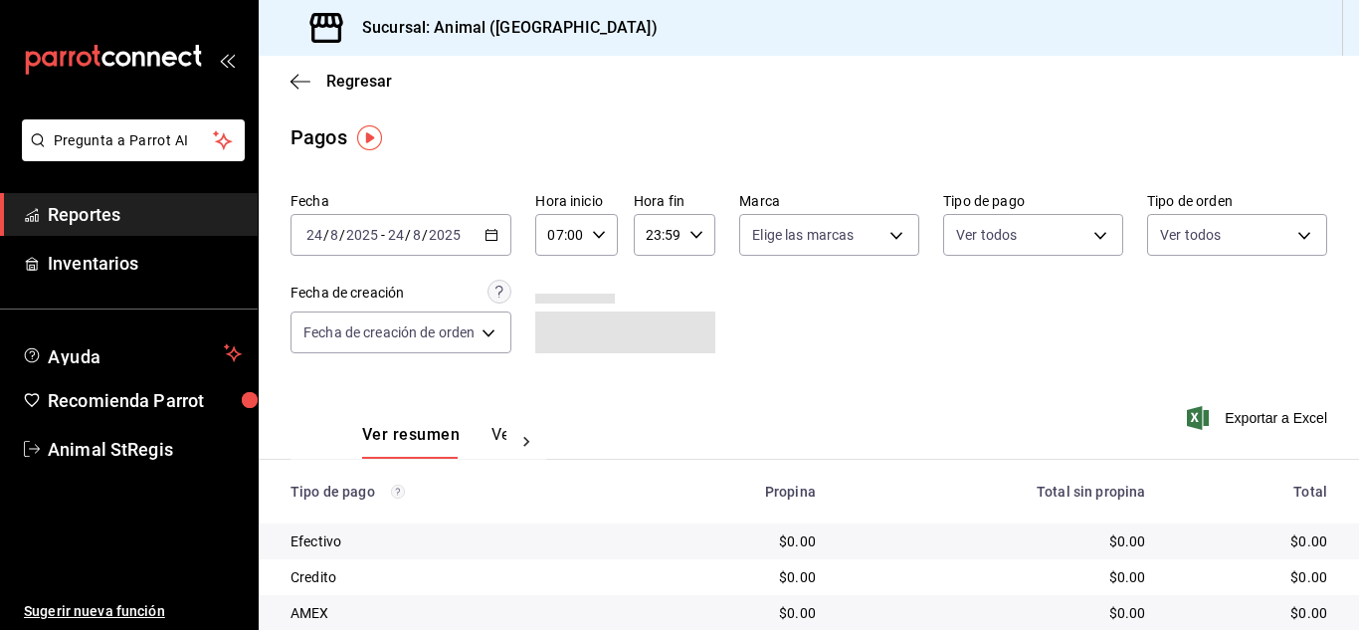
click at [813, 111] on main "Regresar Pagos Fecha [DATE] [DATE] - [DATE] [DATE] Hora inicio 07:00 Hora inici…" at bounding box center [809, 467] width 1101 height 822
click at [955, 231] on body "Pregunta a Parrot AI Reportes Inventarios Ayuda Recomienda Parrot Animal StRegi…" at bounding box center [679, 315] width 1359 height 630
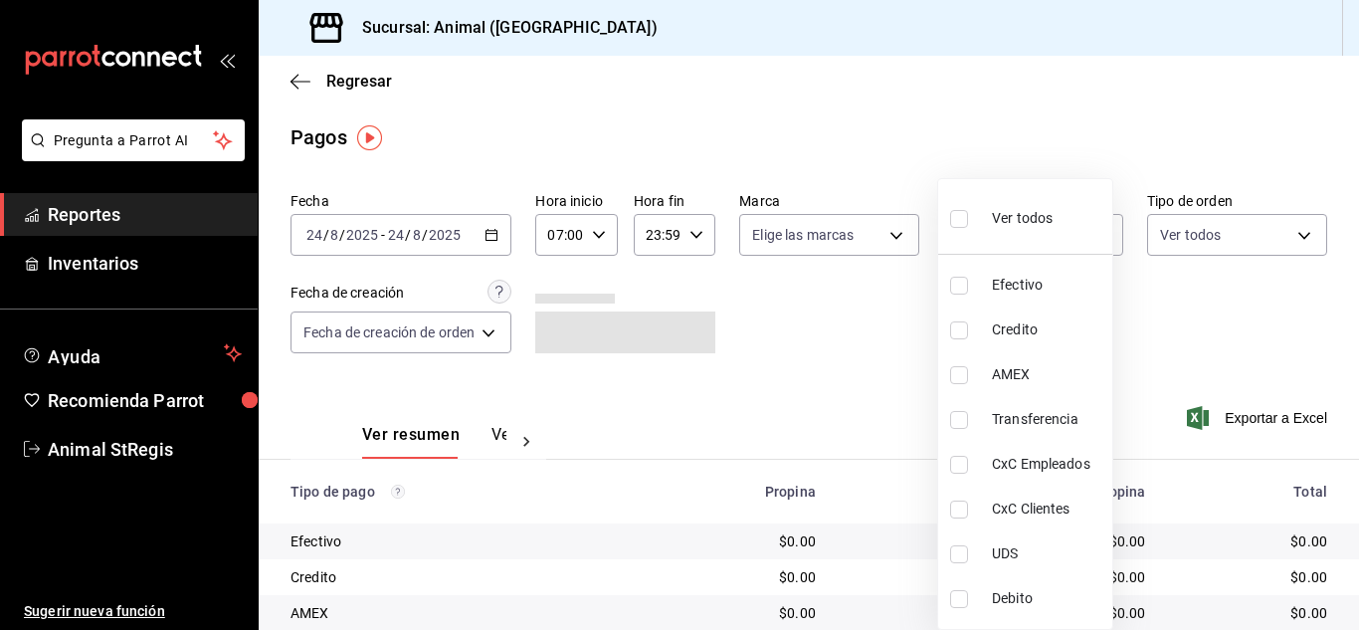
click at [955, 227] on input "checkbox" at bounding box center [959, 219] width 18 height 18
checkbox input "true"
type input "5a0f3365-d715-4940-adc4-656debb7822a,fc07b02b-84a7-4dba-9bff-98bba82b1290,ff2b0…"
checkbox input "true"
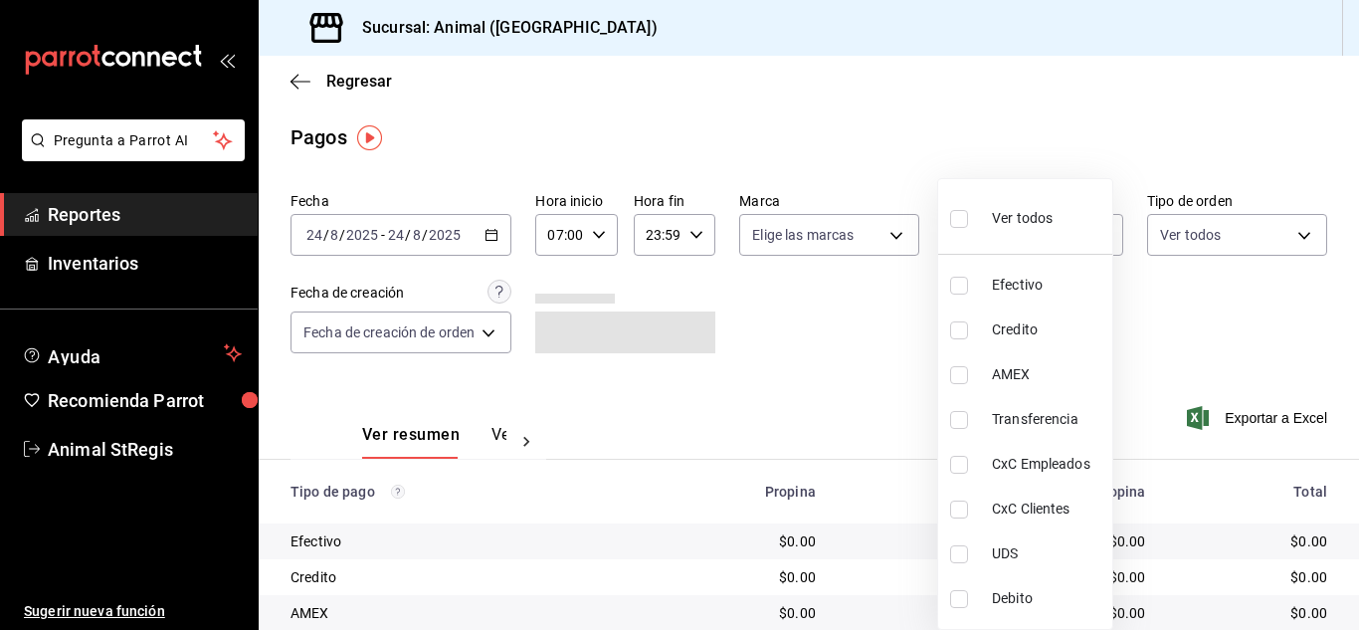
checkbox input "true"
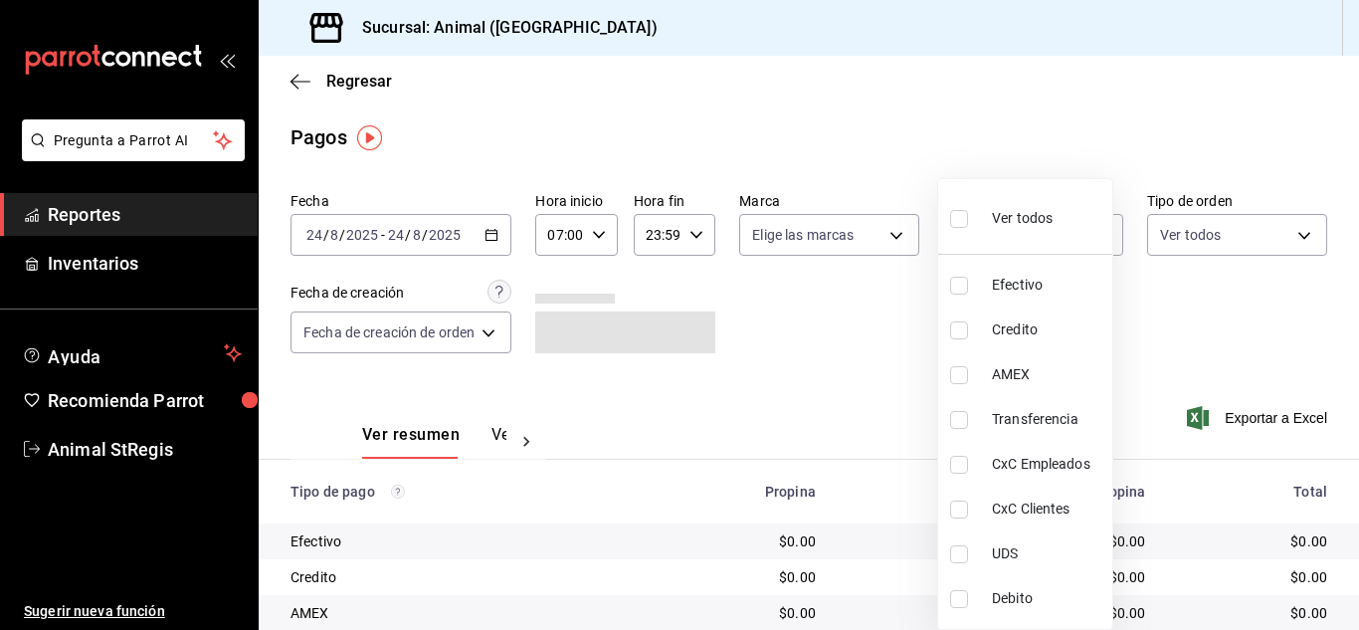
checkbox input "true"
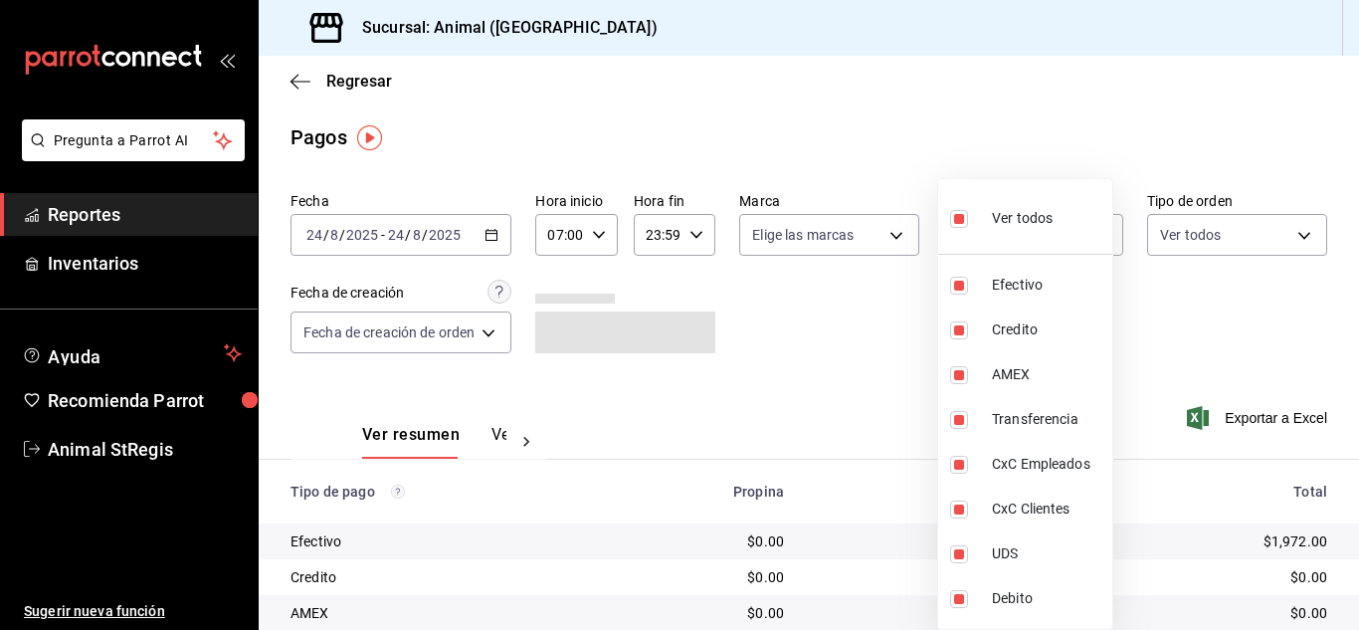
click at [861, 256] on div at bounding box center [679, 315] width 1359 height 630
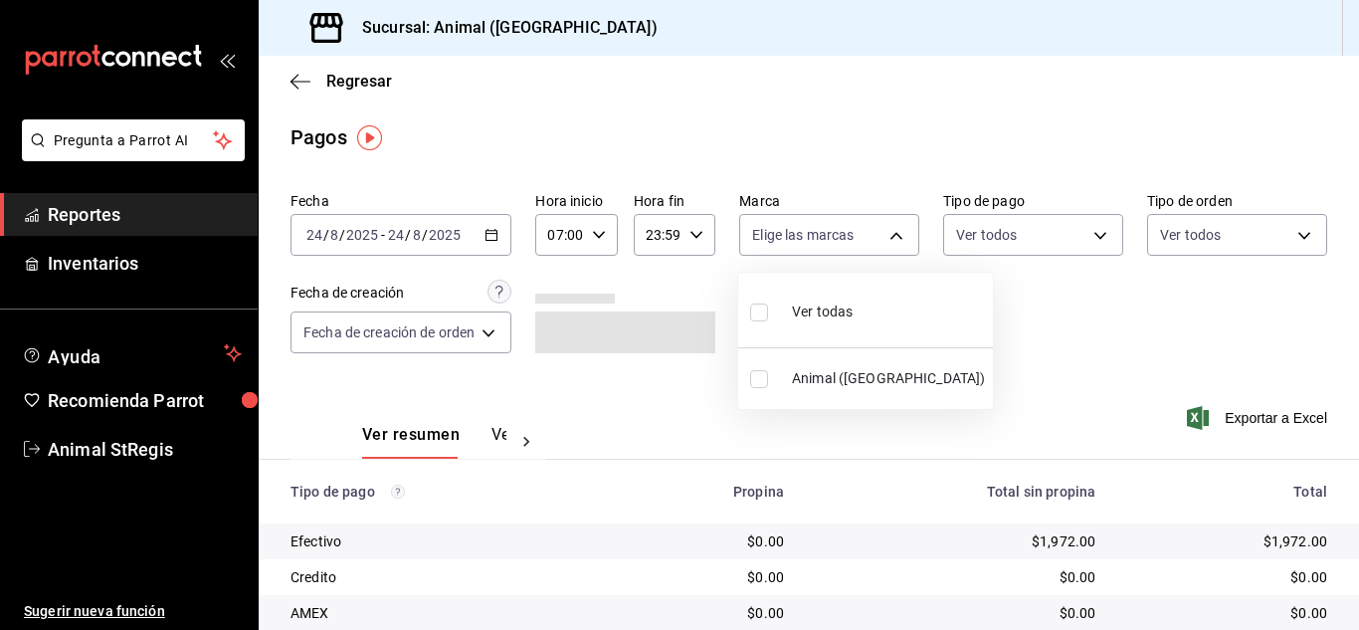
click at [806, 248] on body "Pregunta a Parrot AI Reportes Inventarios Ayuda Recomienda Parrot Animal StRegi…" at bounding box center [679, 315] width 1359 height 630
click at [758, 307] on input "checkbox" at bounding box center [759, 313] width 18 height 18
checkbox input "true"
type input "3f39fcdc-c8c4-4fff-883a-47b345d9391c"
checkbox input "true"
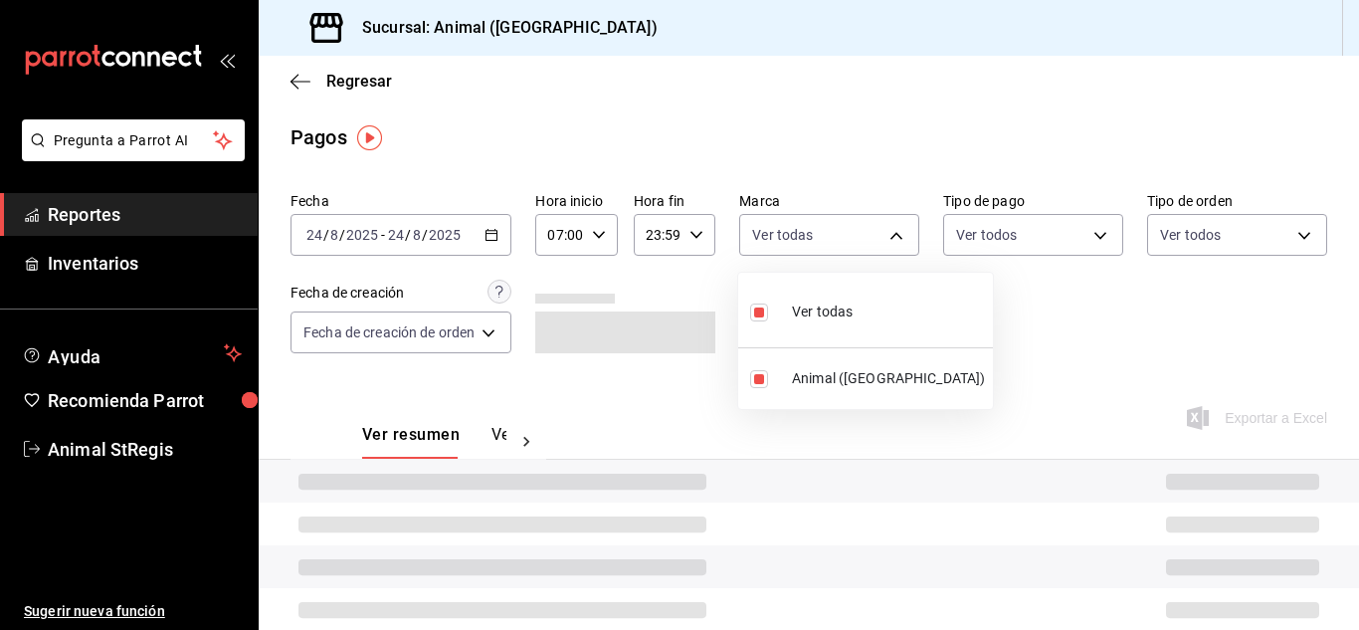
click at [1003, 302] on div at bounding box center [679, 315] width 1359 height 630
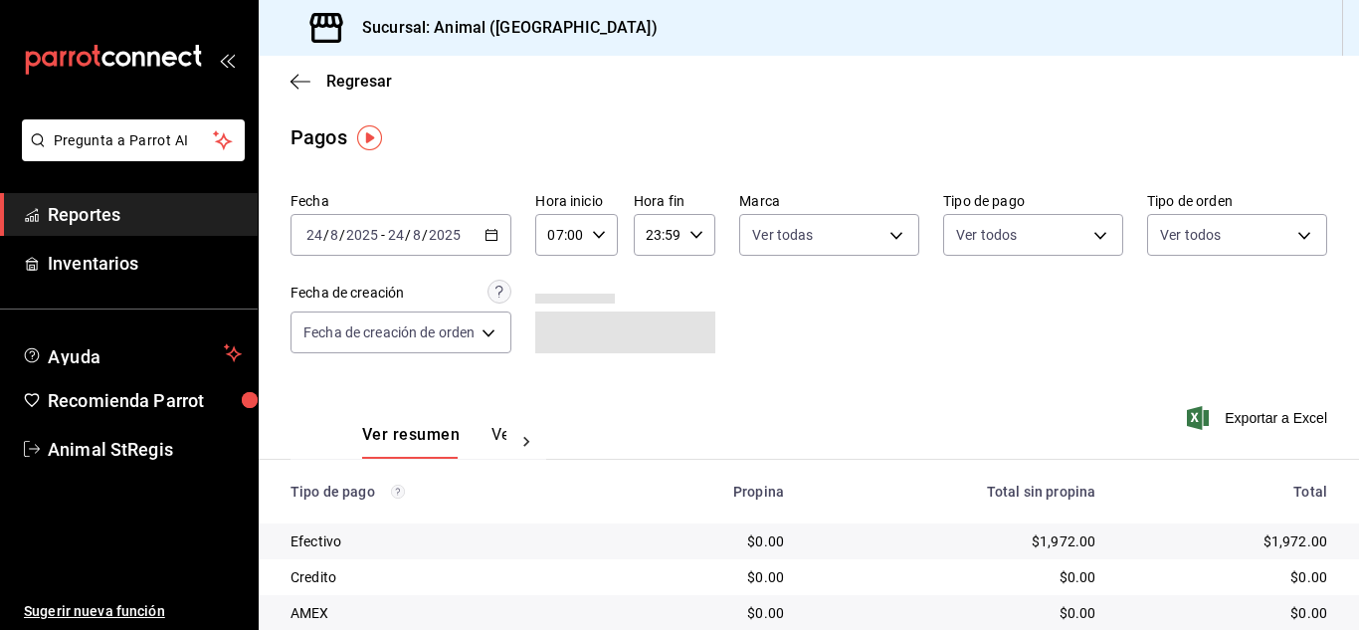
click at [959, 177] on main "Regresar Pagos Fecha [DATE] [DATE] - [DATE] [DATE] Hora inicio 07:00 Hora inici…" at bounding box center [809, 467] width 1101 height 822
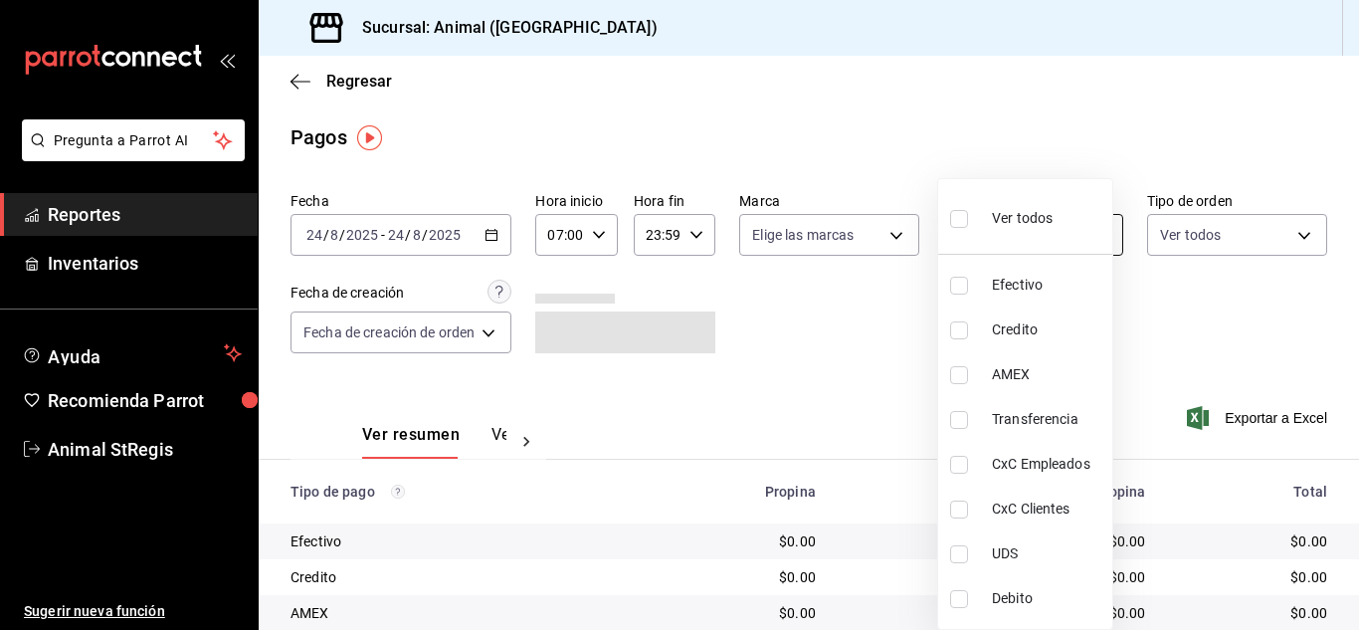
click at [983, 248] on body "Pregunta a Parrot AI Reportes Inventarios Ayuda Recomienda Parrot Animal StRegi…" at bounding box center [679, 315] width 1359 height 630
click at [955, 218] on input "checkbox" at bounding box center [959, 219] width 18 height 18
checkbox input "true"
type input "5a0f3365-d715-4940-adc4-656debb7822a,fc07b02b-84a7-4dba-9bff-98bba82b1290,ff2b0…"
checkbox input "true"
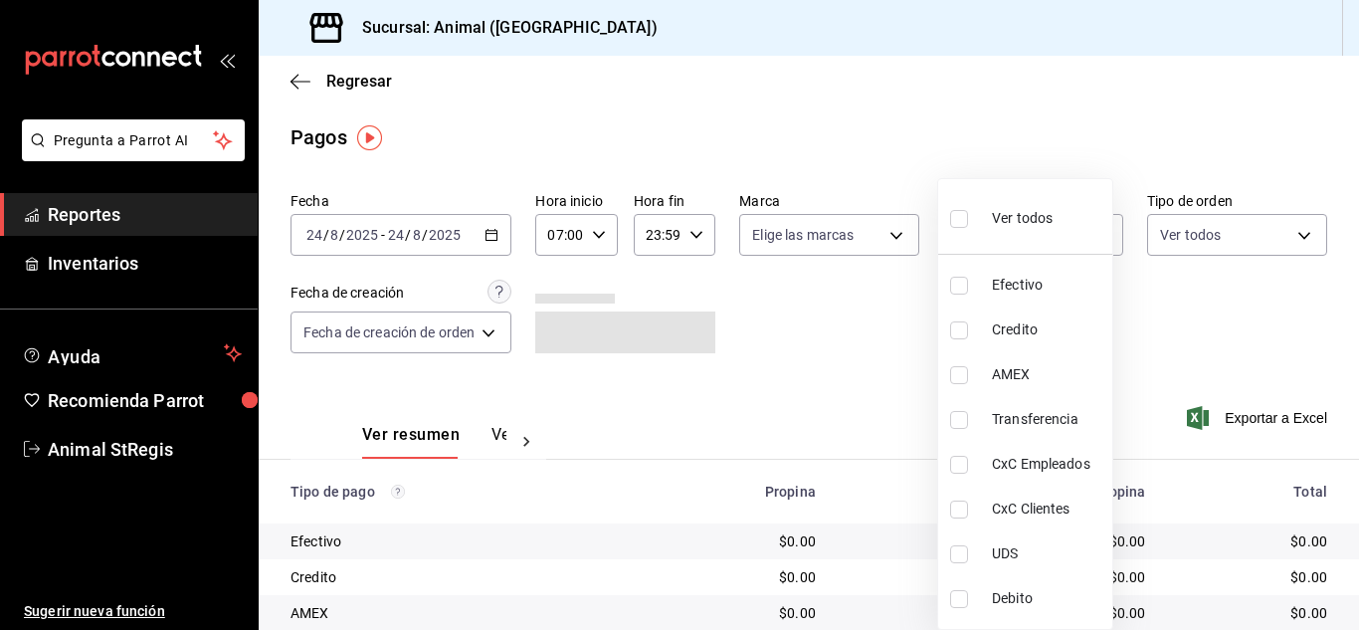
checkbox input "true"
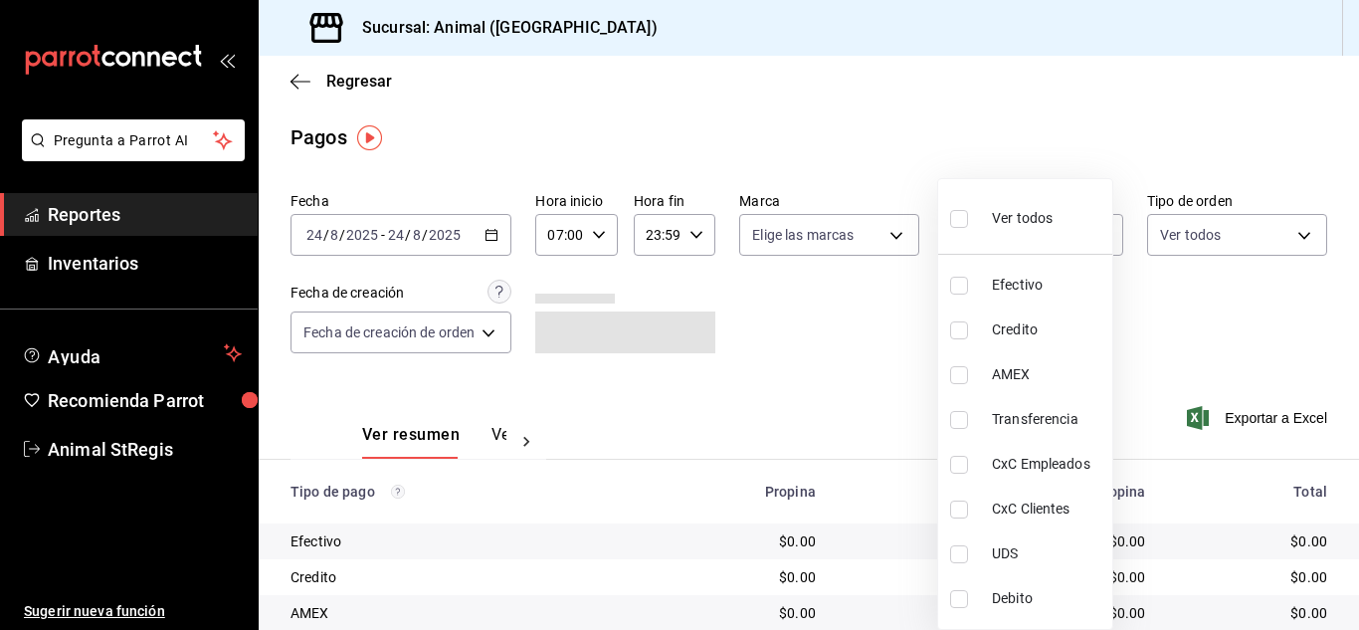
checkbox input "true"
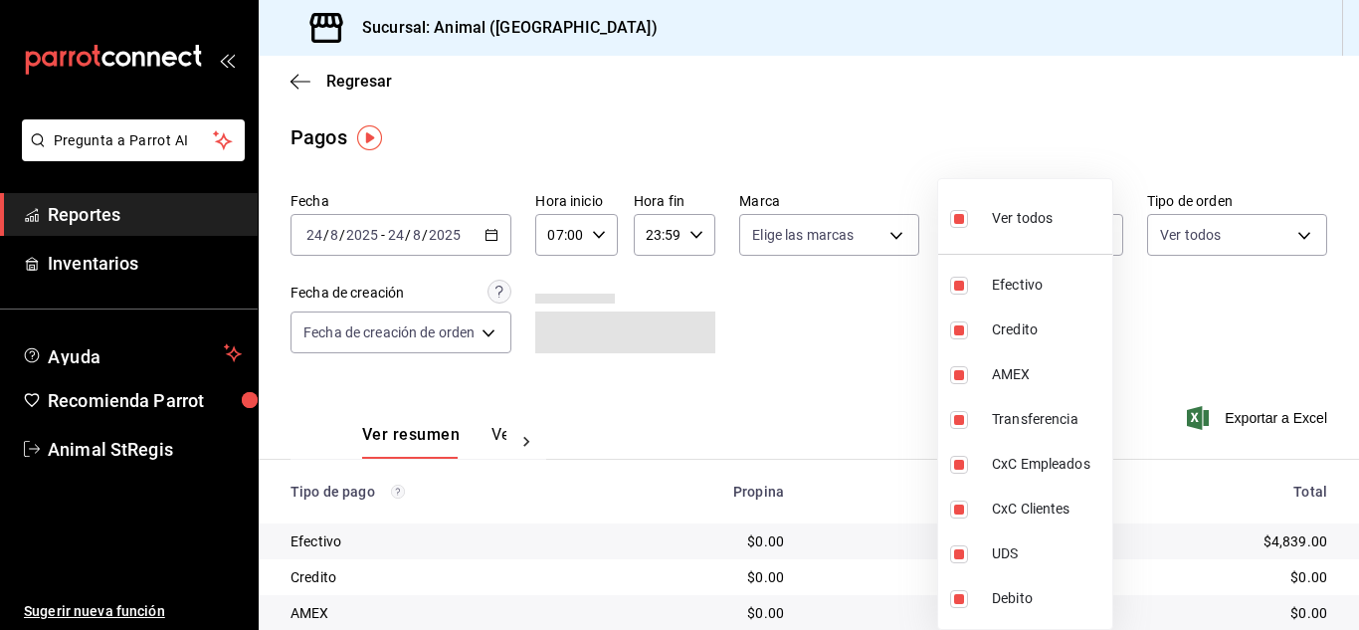
click at [893, 286] on div at bounding box center [679, 315] width 1359 height 630
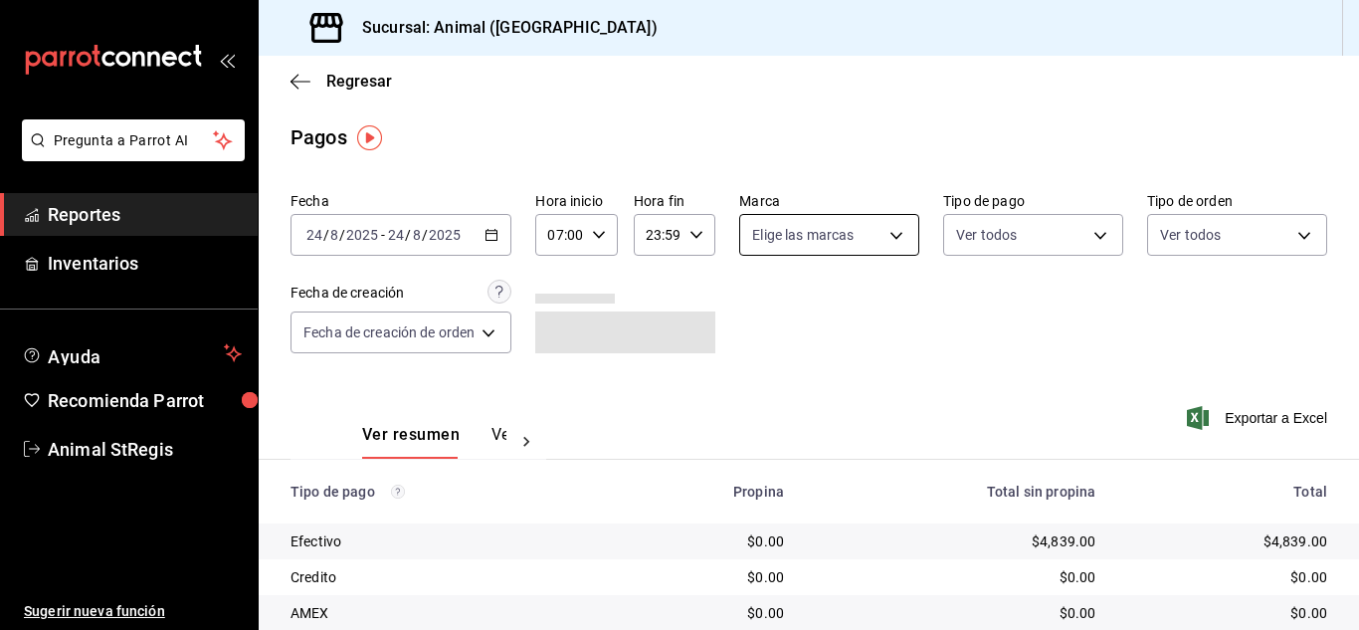
click at [795, 220] on body "Pregunta a Parrot AI Reportes Inventarios Ayuda Recomienda Parrot Animal StRegi…" at bounding box center [679, 315] width 1359 height 630
click at [761, 314] on input "checkbox" at bounding box center [759, 313] width 18 height 18
checkbox input "true"
type input "3f39fcdc-c8c4-4fff-883a-47b345d9391c"
checkbox input "true"
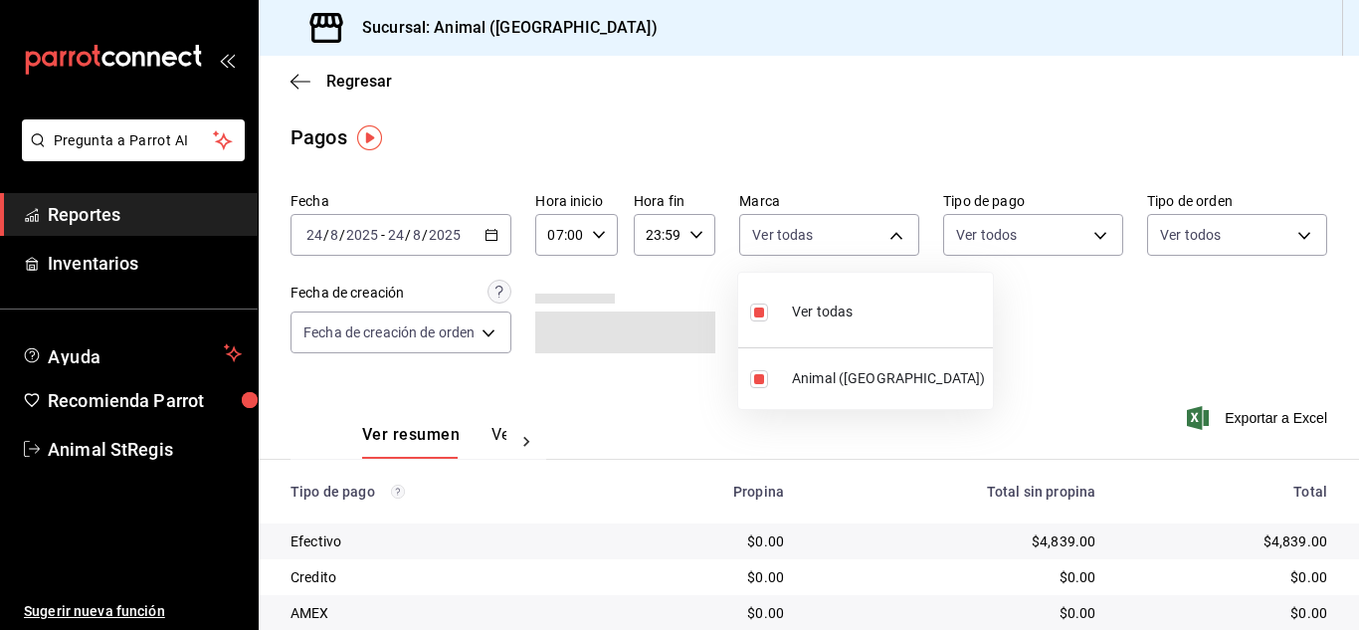
click at [807, 194] on div at bounding box center [679, 315] width 1359 height 630
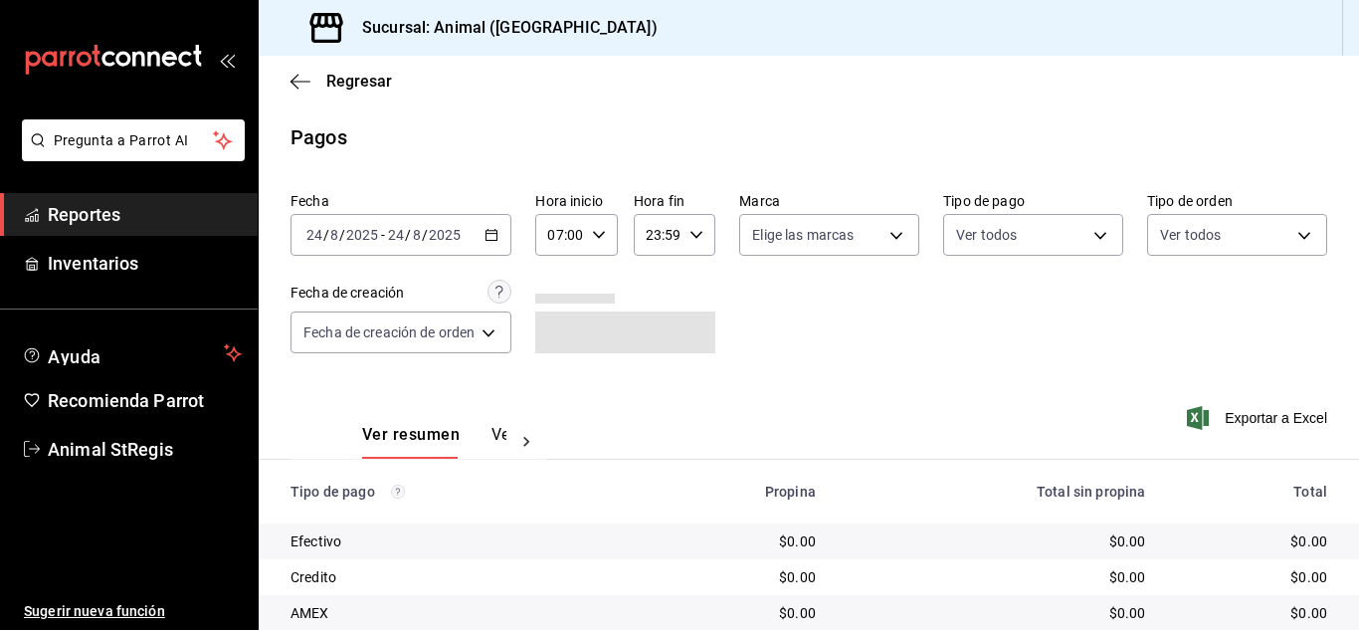
click at [1255, 165] on main "Regresar Pagos Fecha [DATE] [DATE] - [DATE] [DATE] Hora inicio 07:00 Hora inici…" at bounding box center [809, 467] width 1101 height 822
click at [1047, 232] on body "Pregunta a Parrot AI Reportes Inventarios Ayuda Recomienda Parrot Animal StRegi…" at bounding box center [679, 315] width 1359 height 630
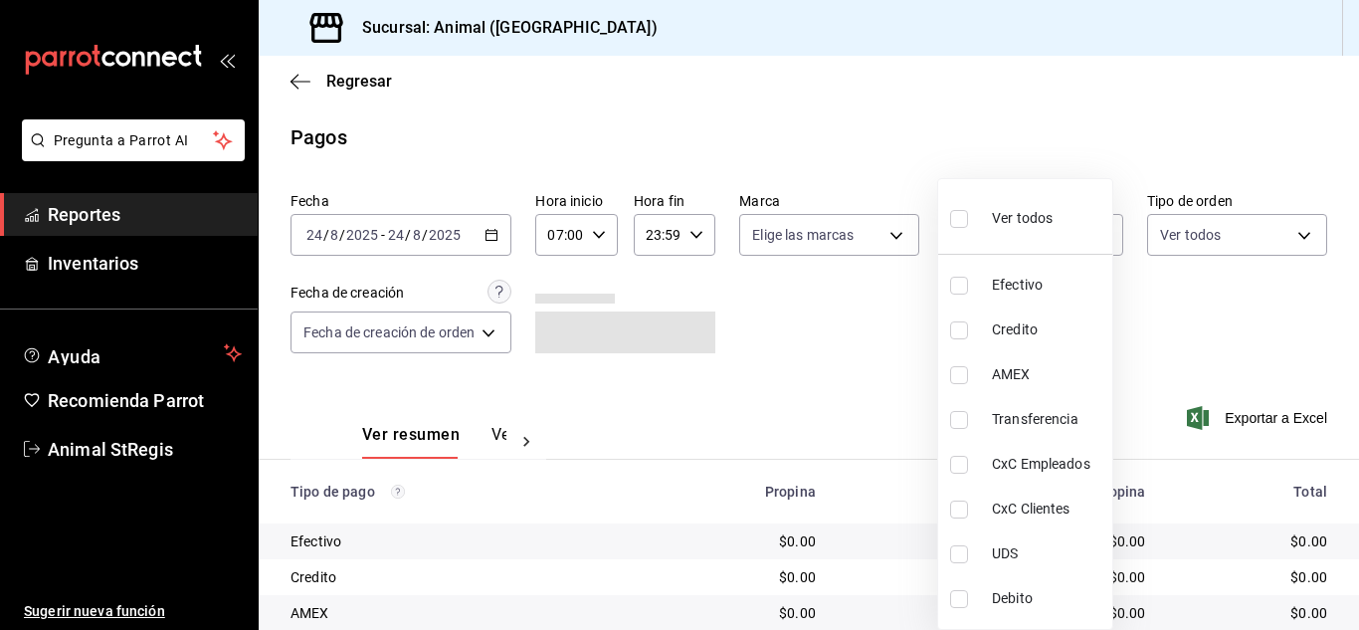
click at [954, 224] on input "checkbox" at bounding box center [959, 219] width 18 height 18
checkbox input "true"
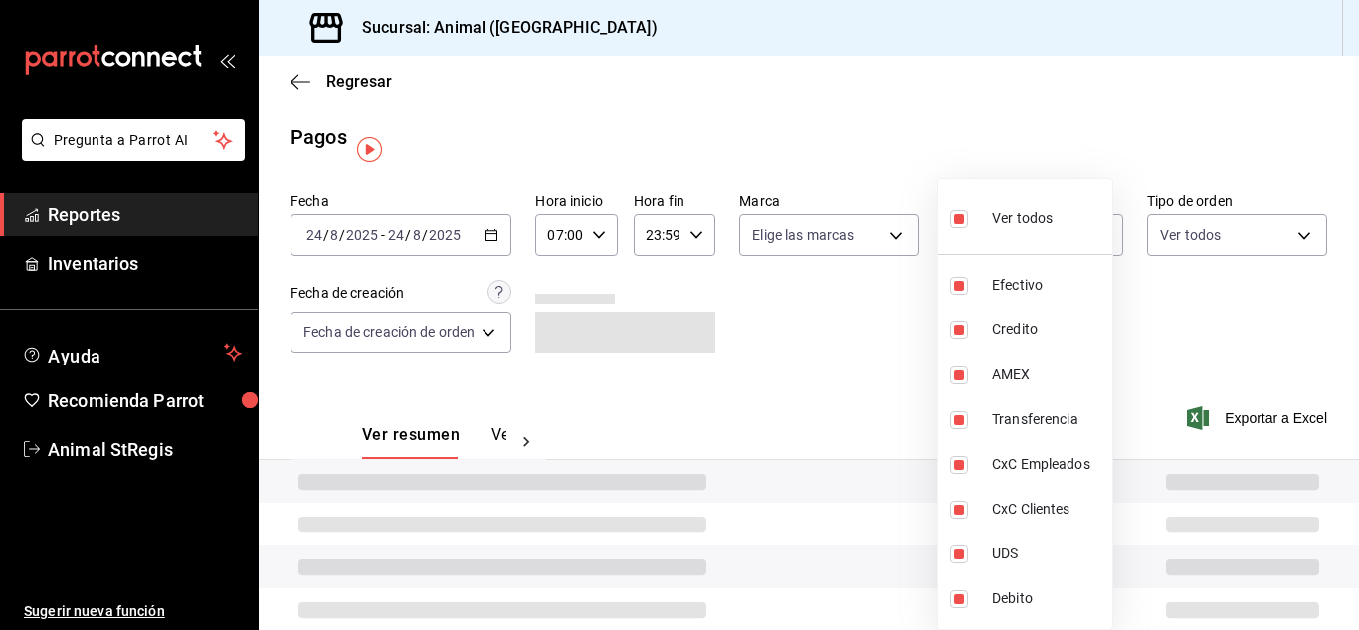
type input "5a0f3365-d715-4940-adc4-656debb7822a,fc07b02b-84a7-4dba-9bff-98bba82b1290,ff2b0…"
checkbox input "true"
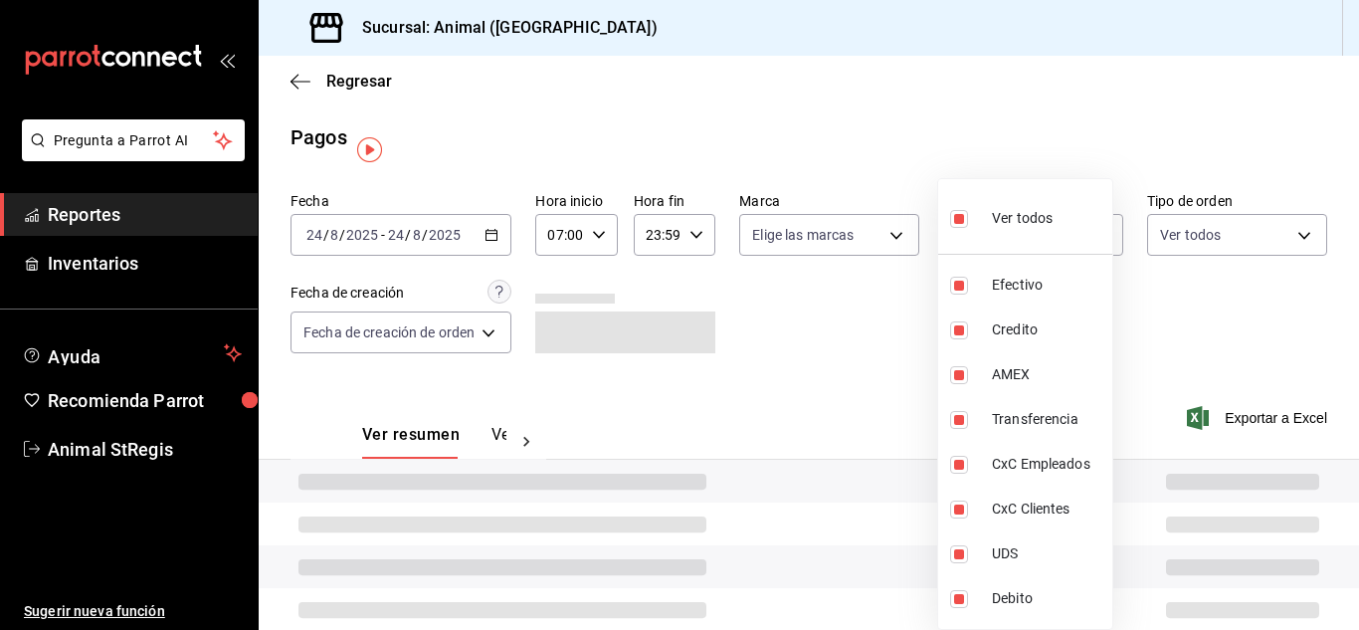
checkbox input "true"
click at [892, 300] on div at bounding box center [679, 315] width 1359 height 630
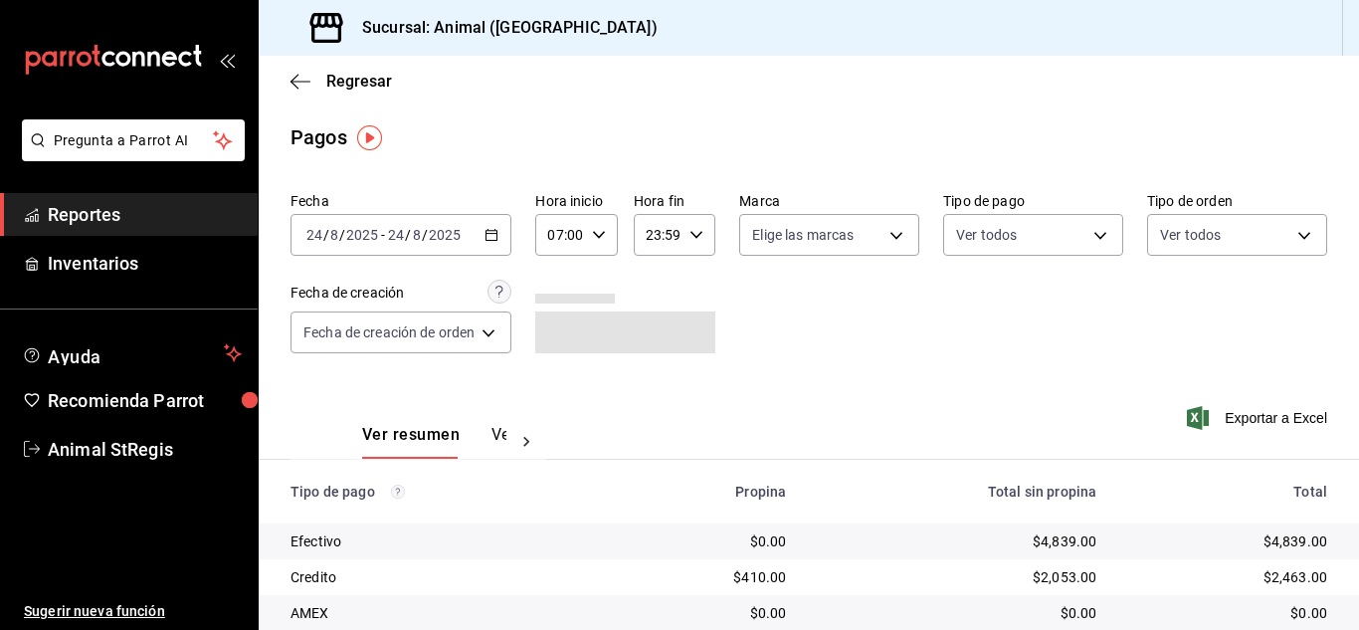
click at [866, 249] on body "Pregunta a Parrot AI Reportes Inventarios Ayuda Recomienda Parrot Animal StRegi…" at bounding box center [679, 315] width 1359 height 630
click at [758, 319] on input "checkbox" at bounding box center [759, 313] width 18 height 18
checkbox input "true"
type input "3f39fcdc-c8c4-4fff-883a-47b345d9391c"
checkbox input "true"
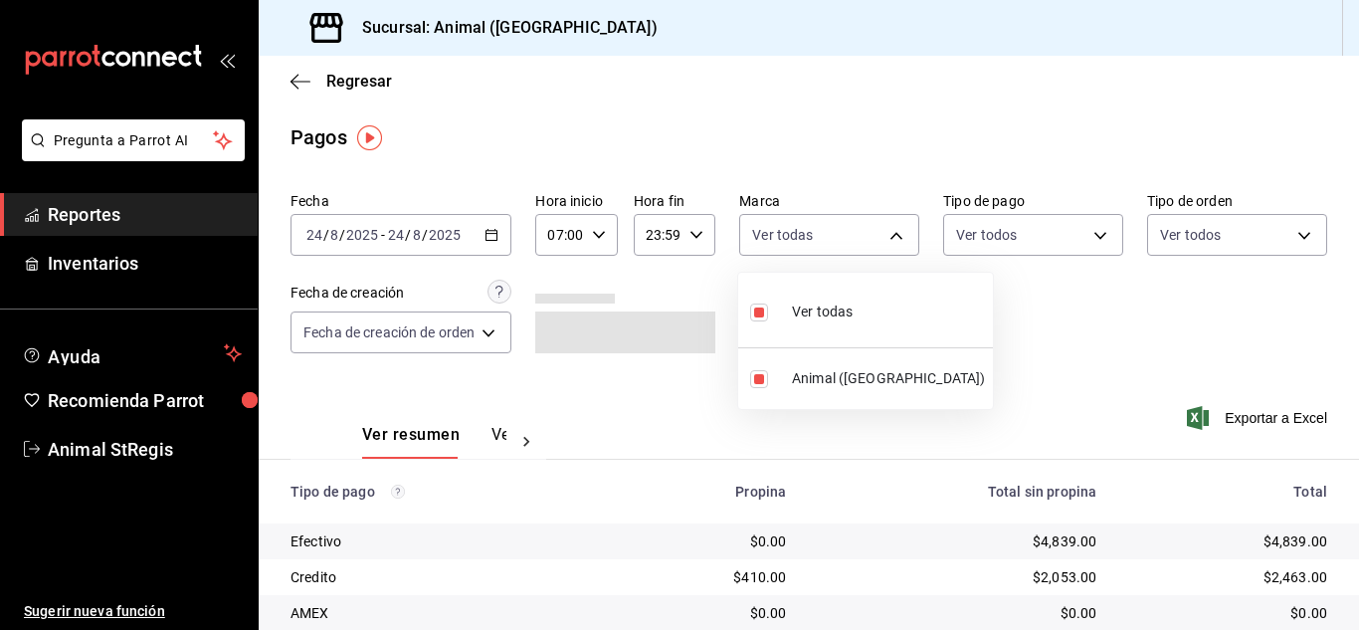
click at [1106, 329] on div at bounding box center [679, 315] width 1359 height 630
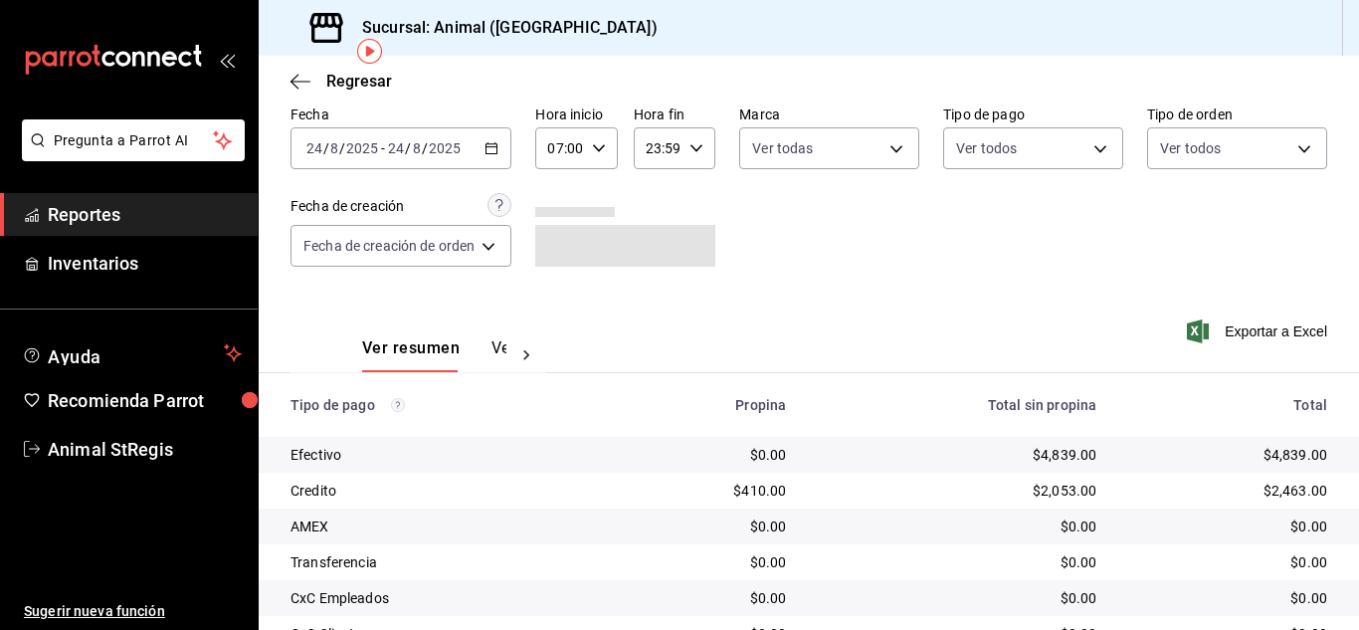
scroll to position [249, 0]
